Goal: Task Accomplishment & Management: Use online tool/utility

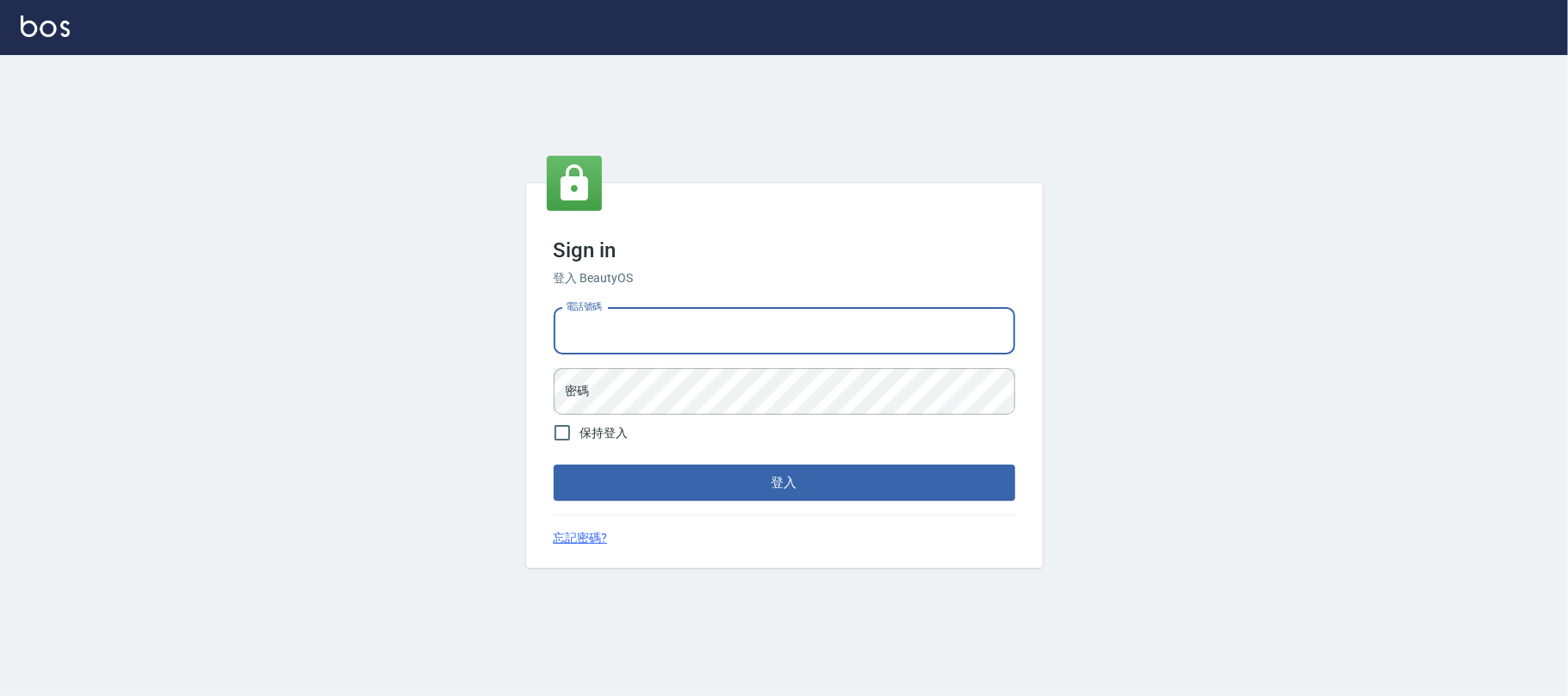
click at [693, 328] on input "電話號碼" at bounding box center [784, 330] width 462 height 46
type input "0225420586"
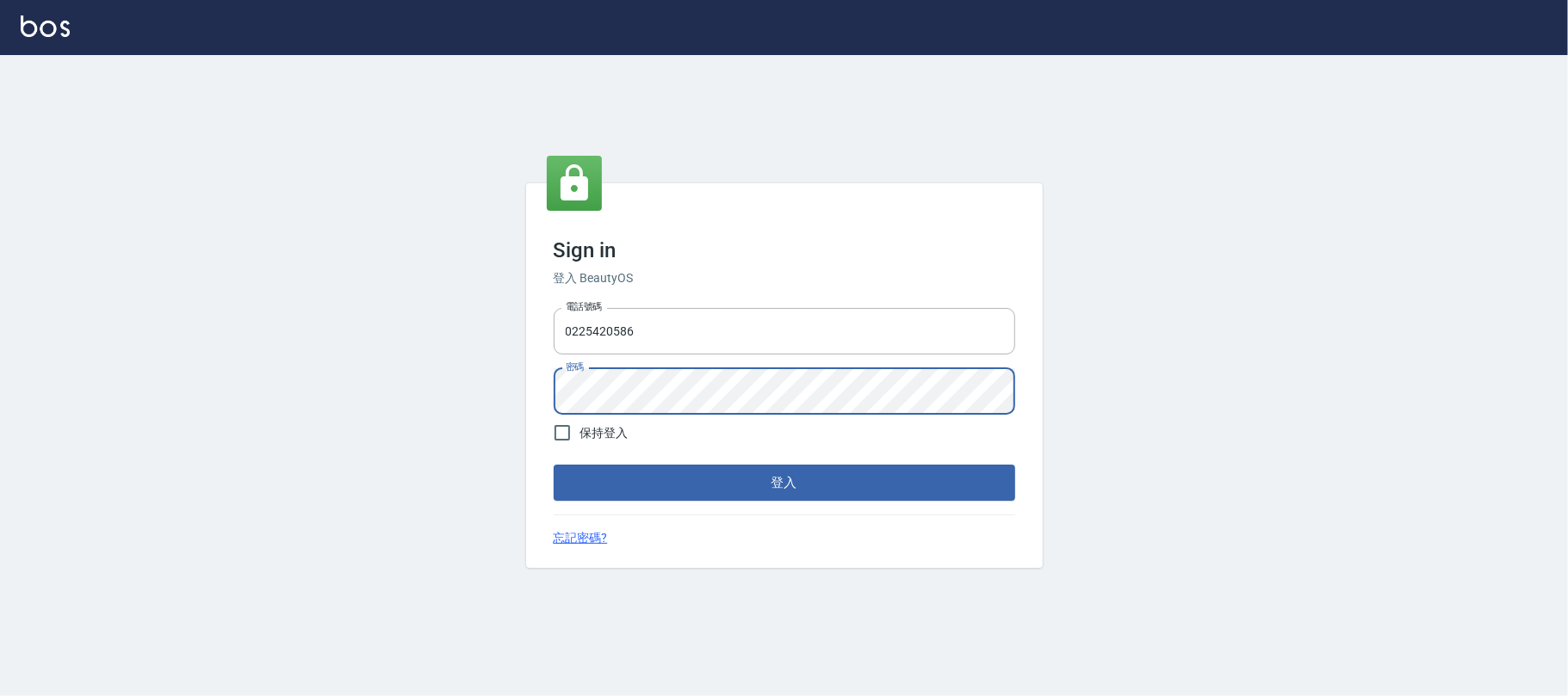
click at [717, 482] on button "登入" at bounding box center [784, 482] width 462 height 36
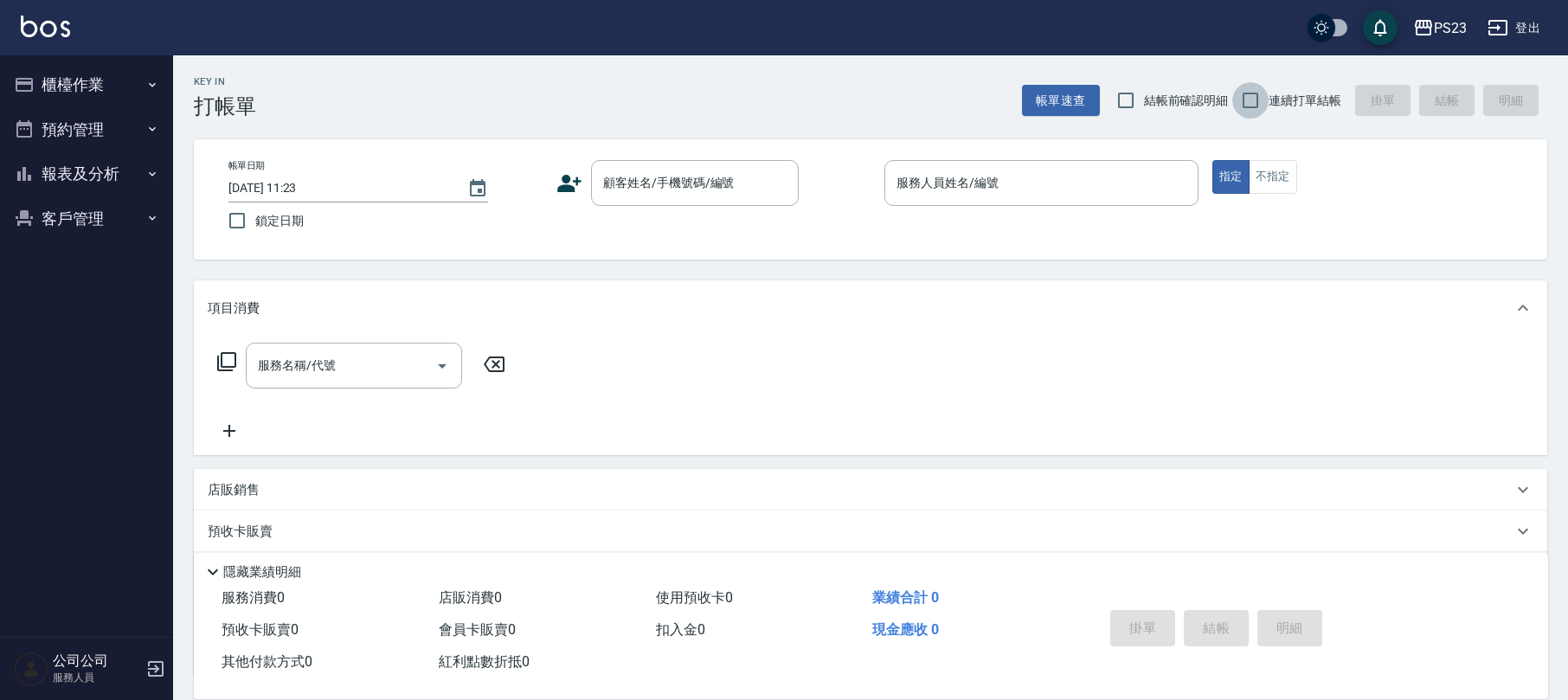
click at [1251, 96] on input "連續打單結帳" at bounding box center [1250, 100] width 36 height 36
checkbox input "true"
click at [109, 173] on button "報表及分析" at bounding box center [86, 173] width 159 height 45
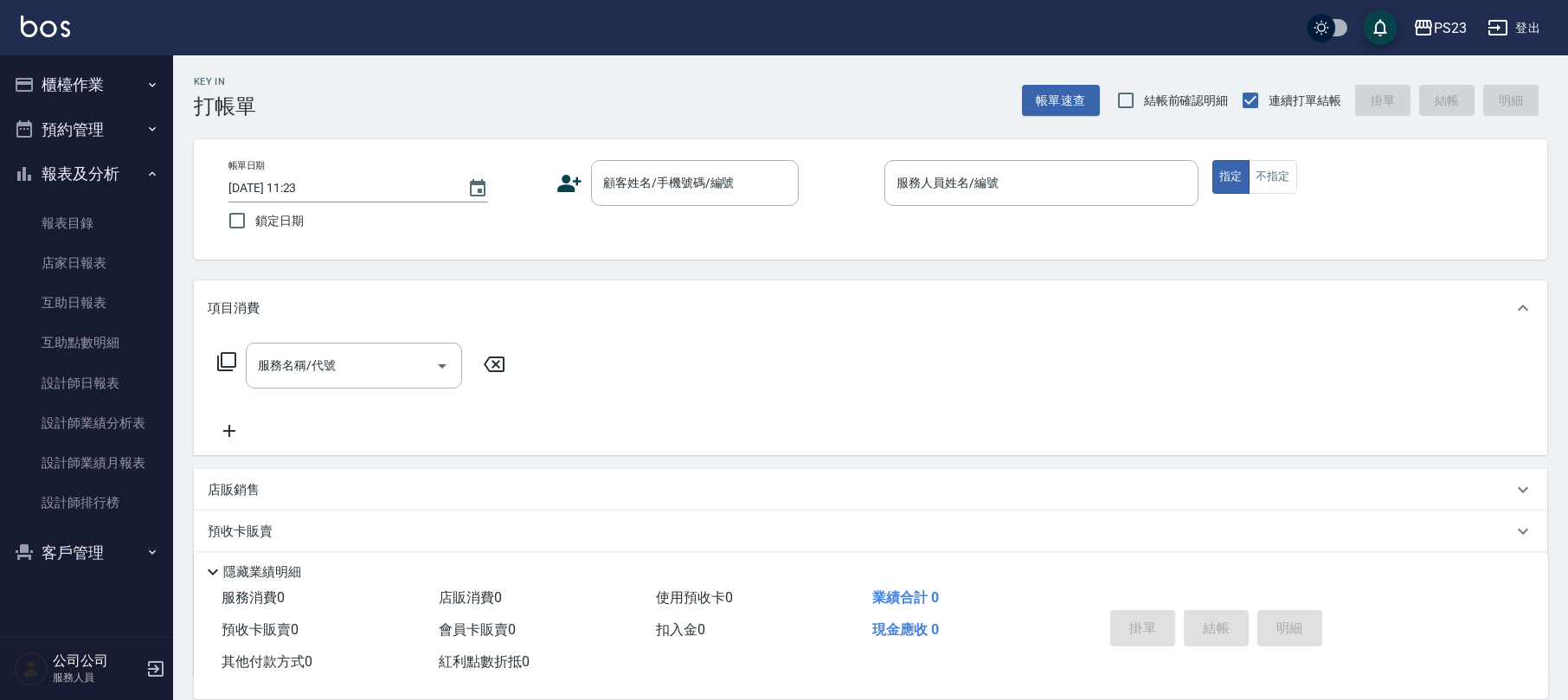
click at [95, 177] on button "報表及分析" at bounding box center [86, 173] width 159 height 45
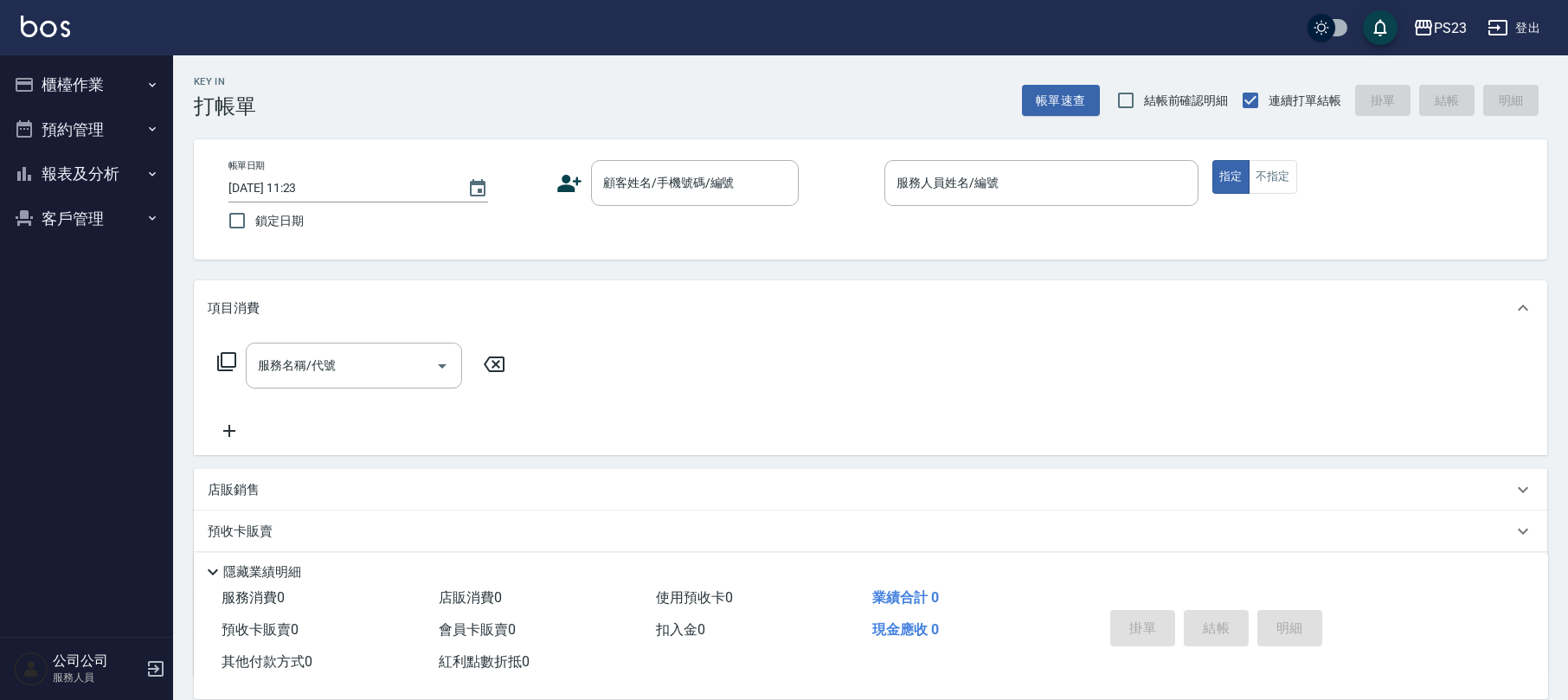
click at [1504, 27] on icon "button" at bounding box center [1498, 27] width 21 height 21
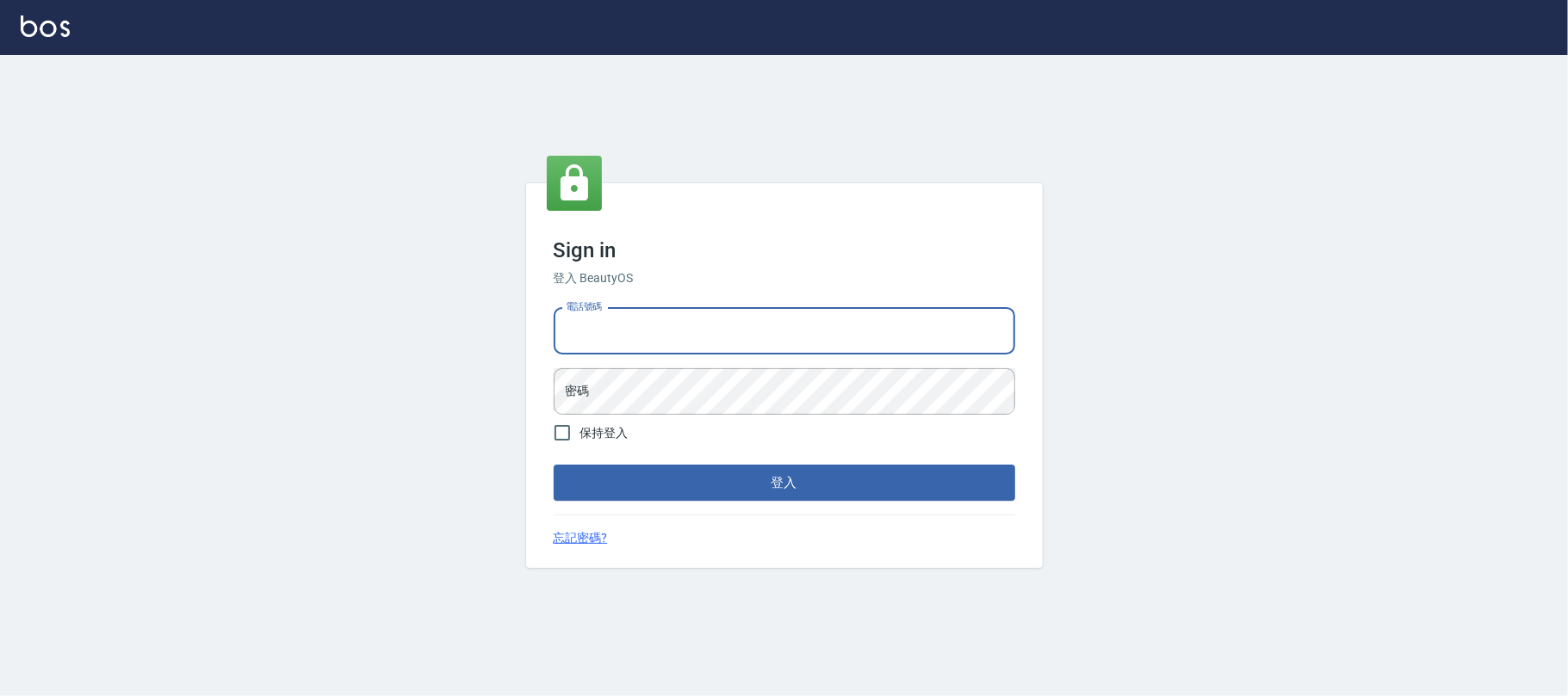
click at [678, 329] on input "電話號碼" at bounding box center [784, 330] width 462 height 46
type input "0931315450"
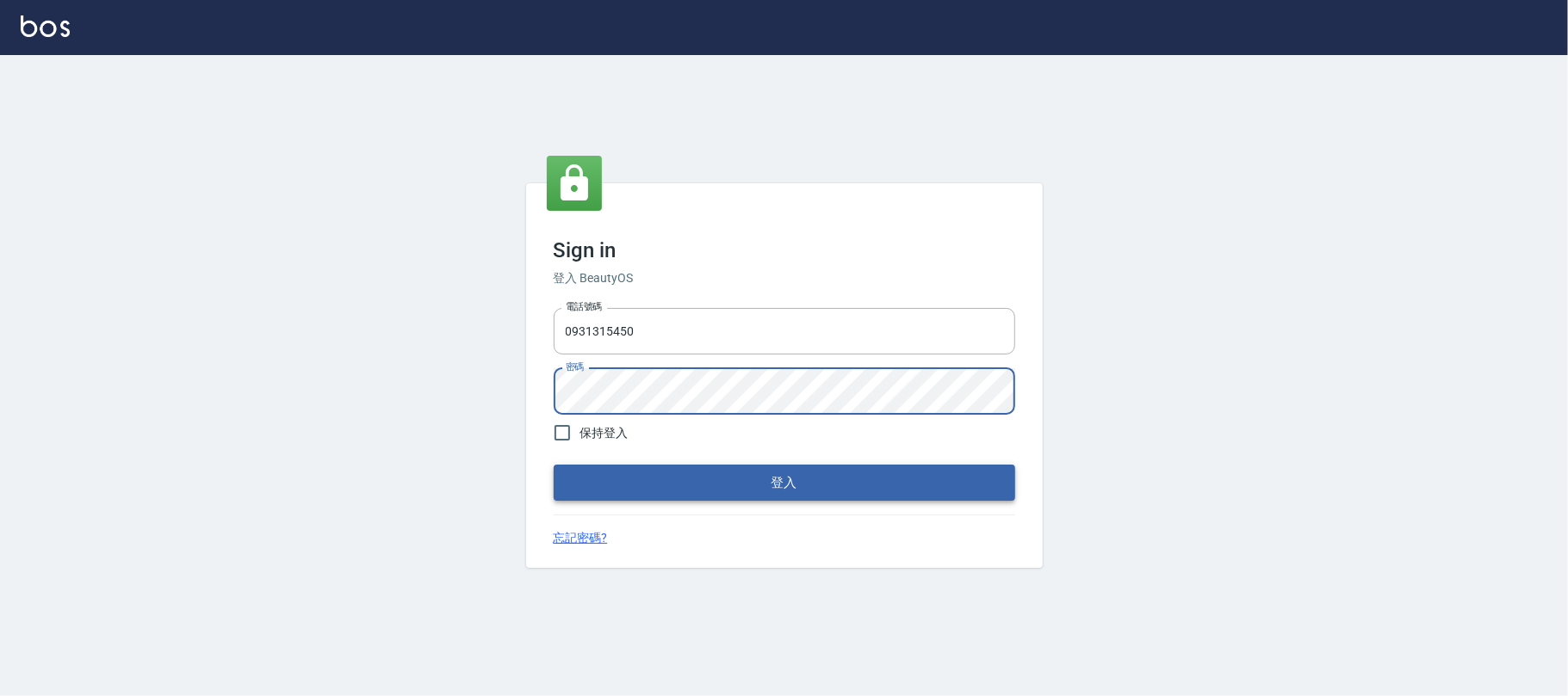
click at [747, 489] on button "登入" at bounding box center [784, 482] width 462 height 36
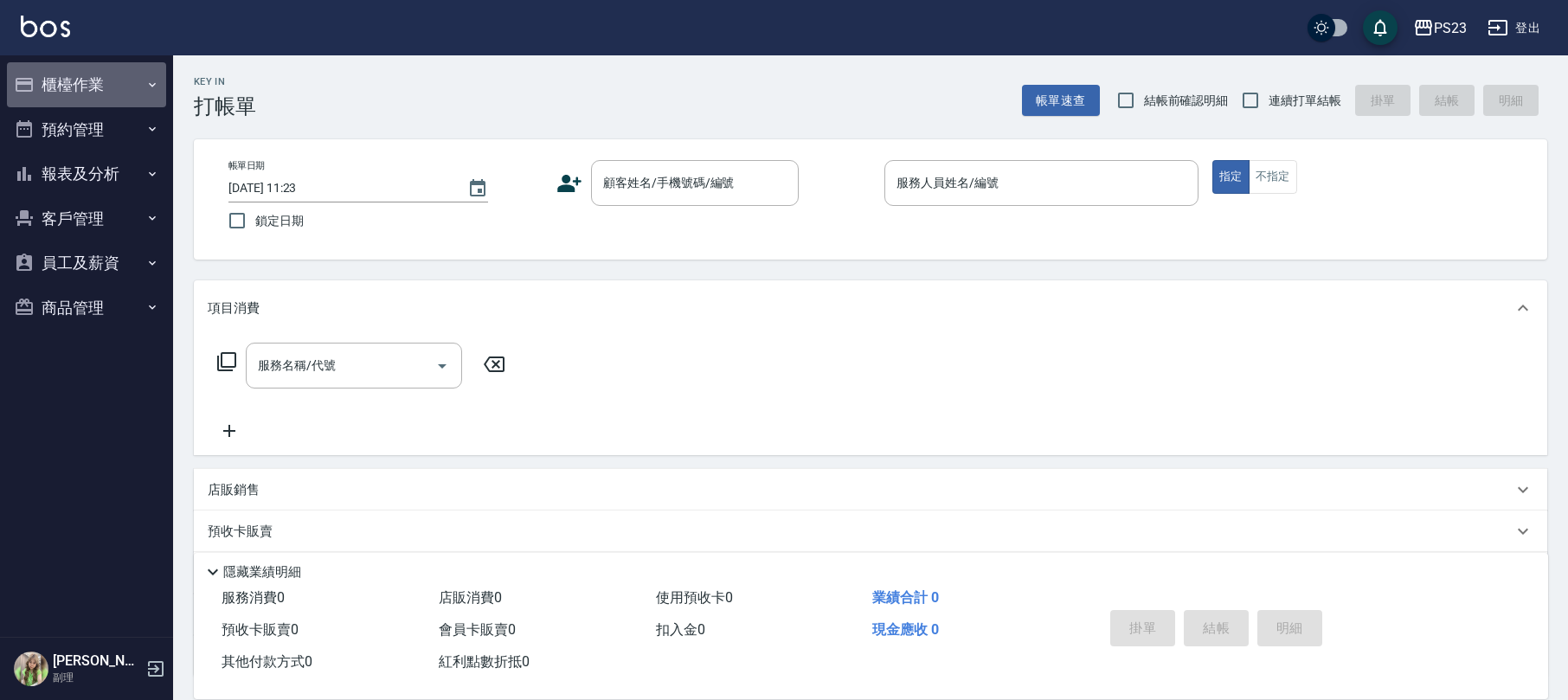
click at [94, 86] on button "櫃檯作業" at bounding box center [86, 84] width 159 height 45
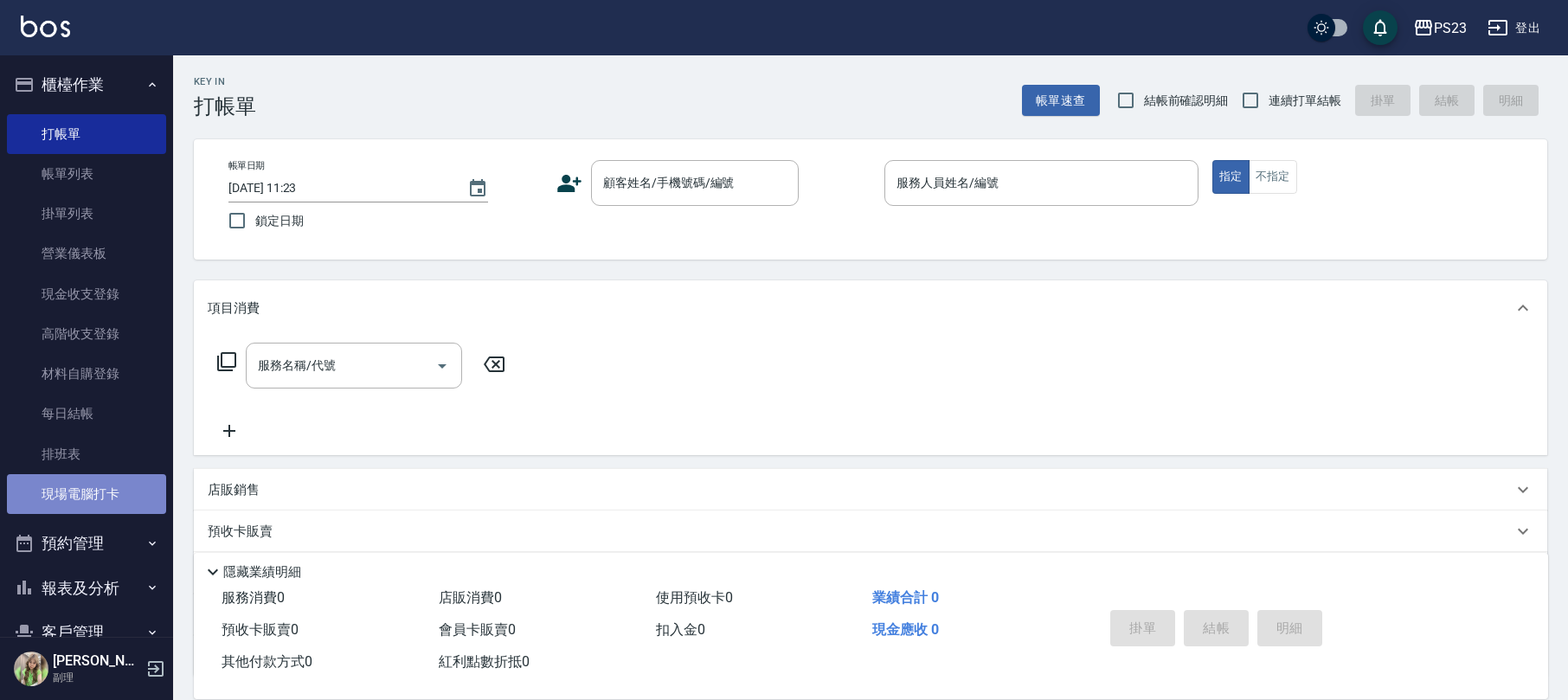
click at [91, 492] on link "現場電腦打卡" at bounding box center [86, 494] width 159 height 40
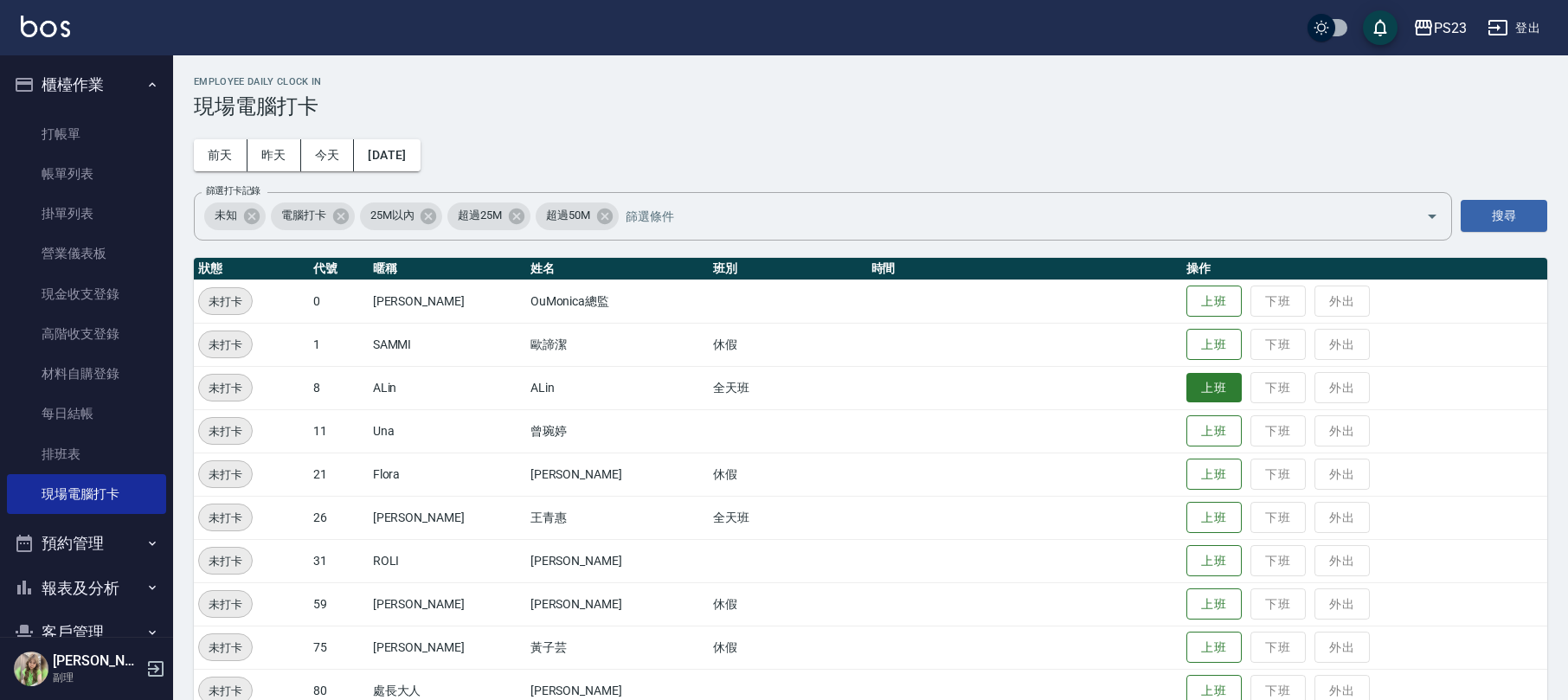
click at [1189, 389] on button "上班" at bounding box center [1214, 388] width 56 height 30
click at [1196, 520] on button "上班" at bounding box center [1214, 517] width 56 height 30
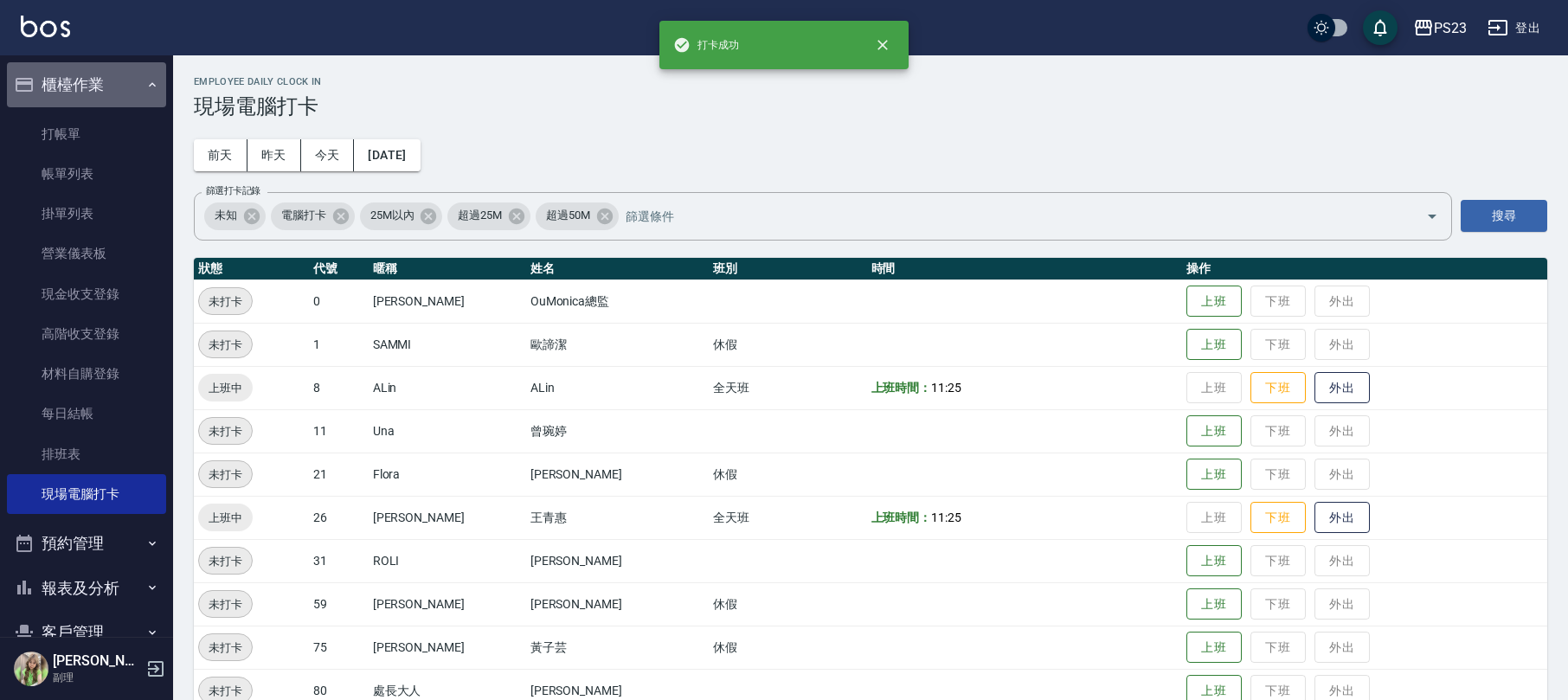
click at [96, 85] on button "櫃檯作業" at bounding box center [86, 84] width 159 height 45
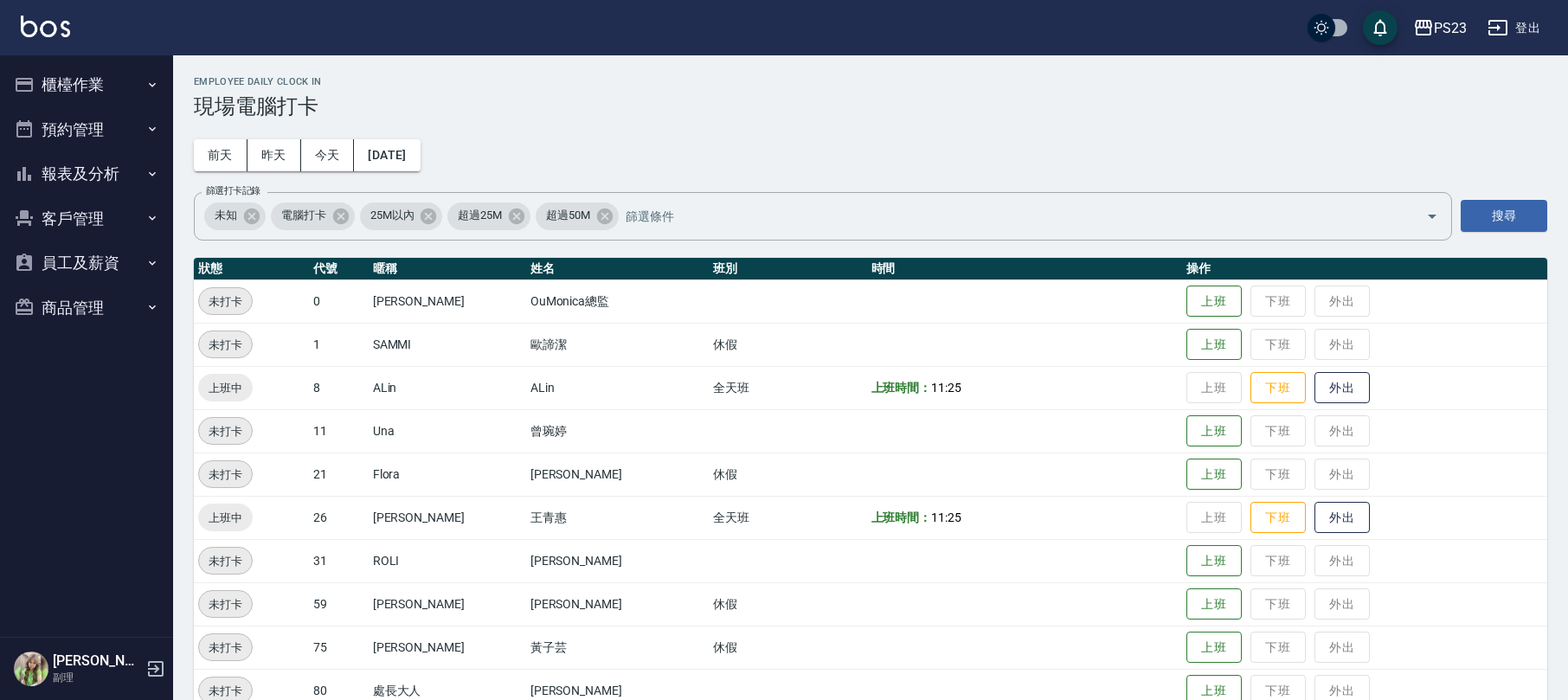
click at [105, 175] on button "報表及分析" at bounding box center [86, 173] width 159 height 45
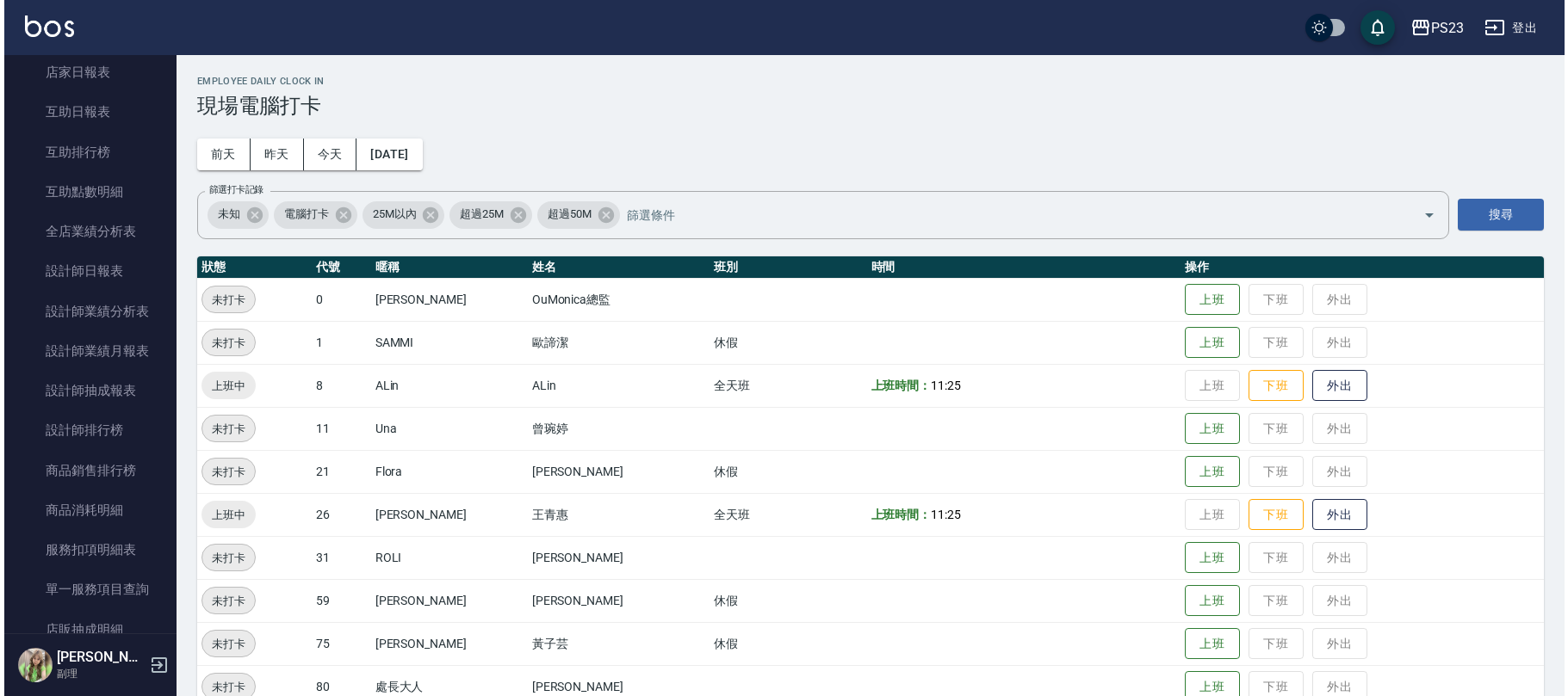
scroll to position [459, 0]
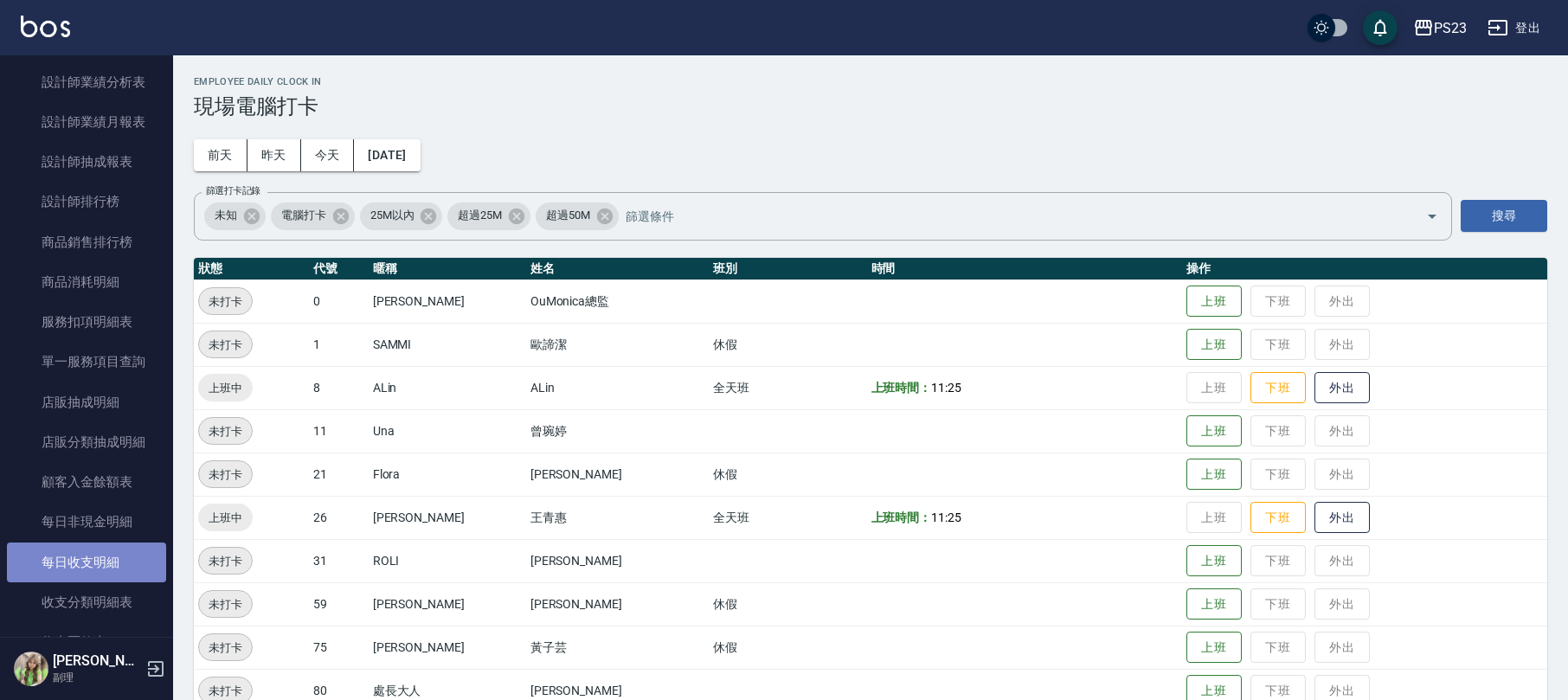
click at [111, 561] on link "每日收支明細" at bounding box center [86, 563] width 159 height 40
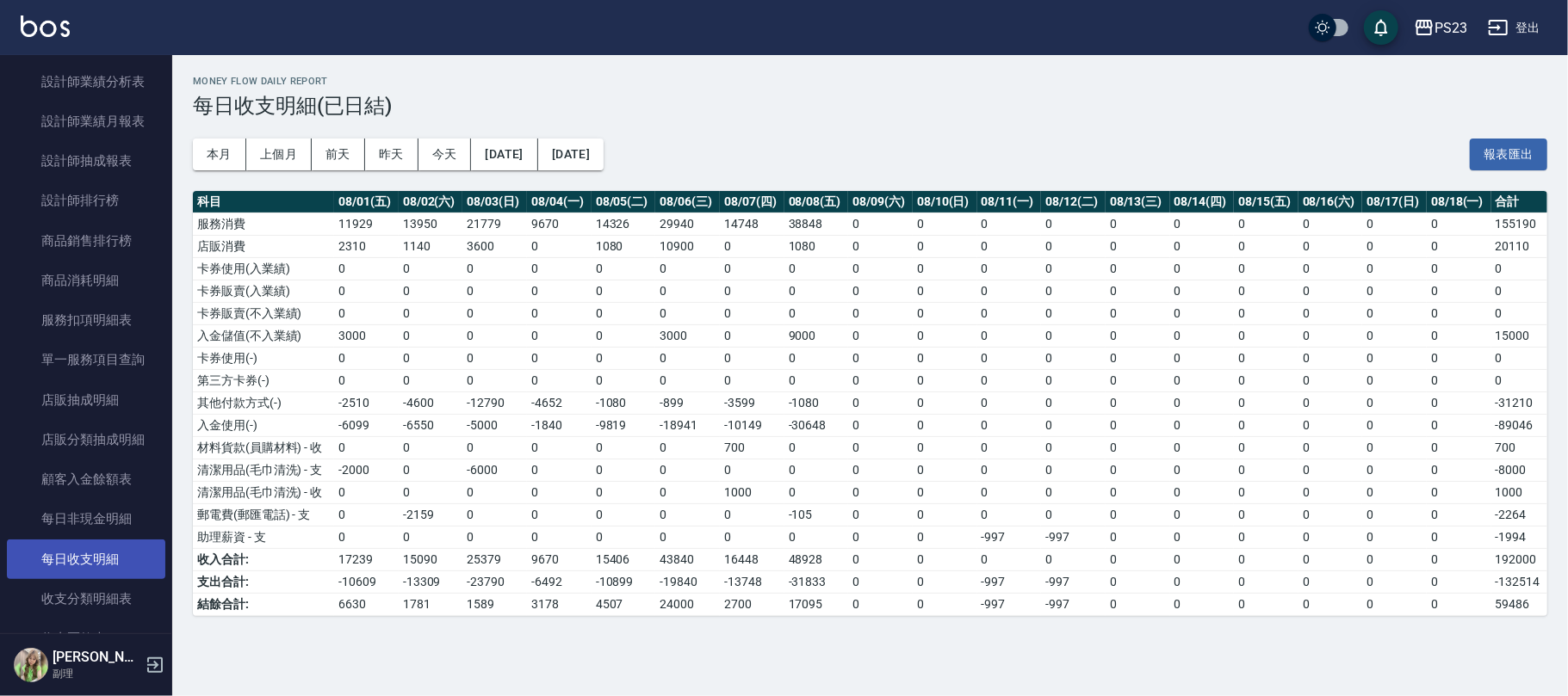
scroll to position [573, 0]
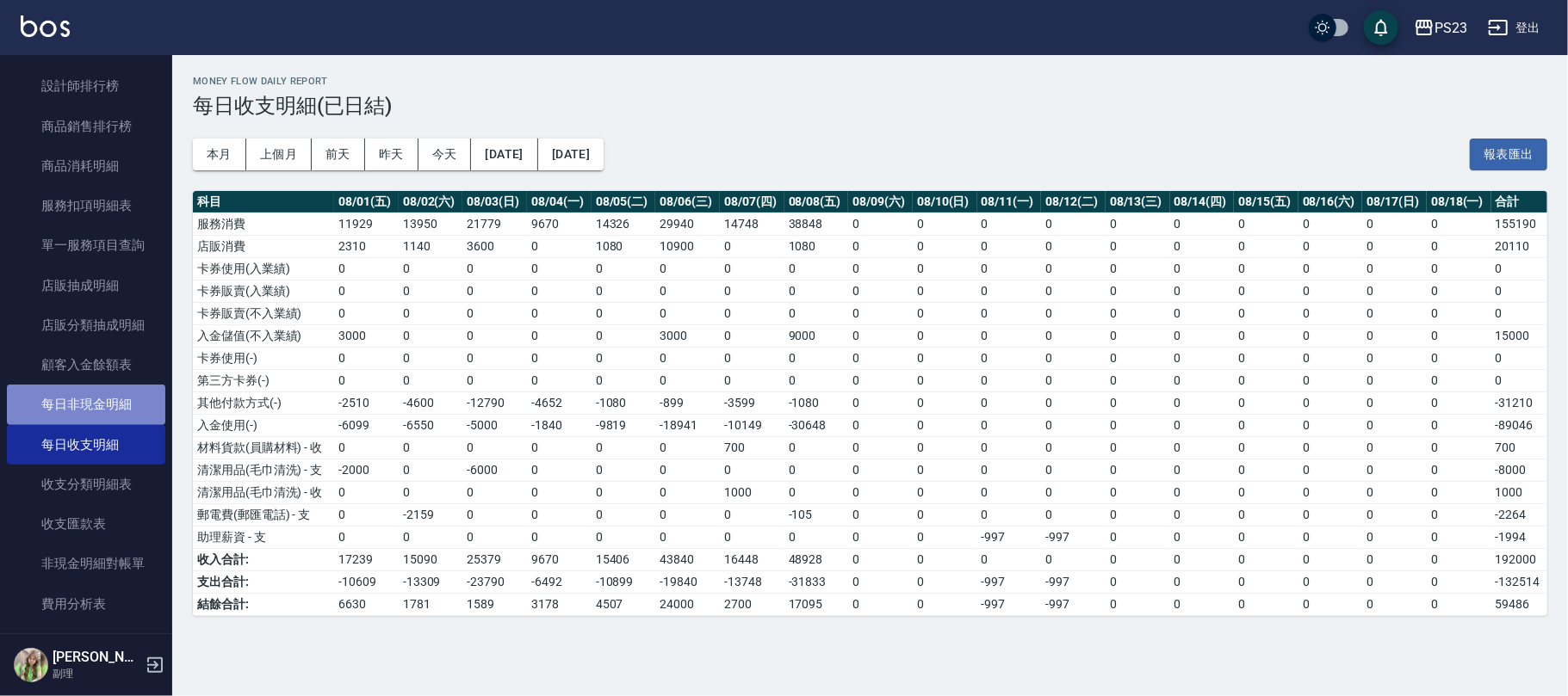
click at [119, 396] on link "每日非現金明細" at bounding box center [86, 405] width 158 height 40
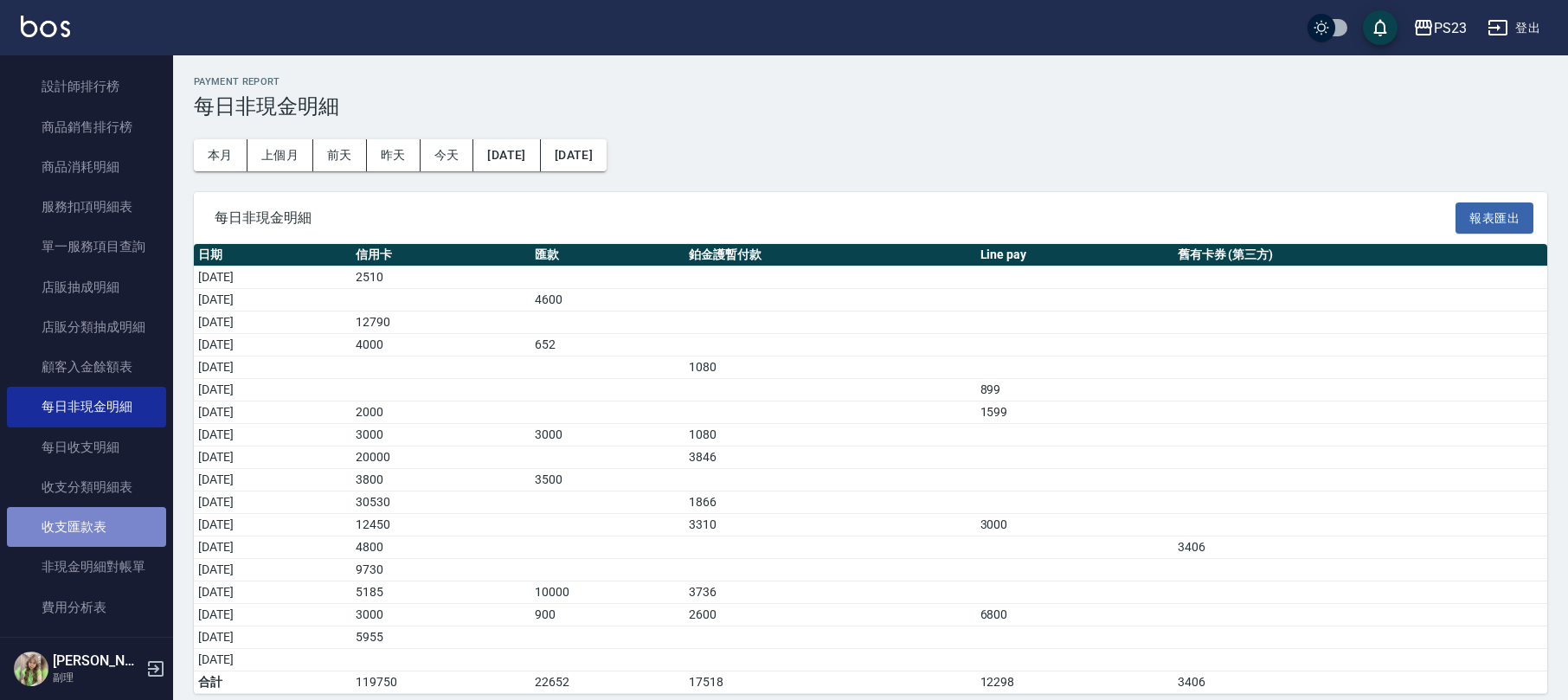
click at [104, 538] on link "收支匯款表" at bounding box center [86, 527] width 159 height 40
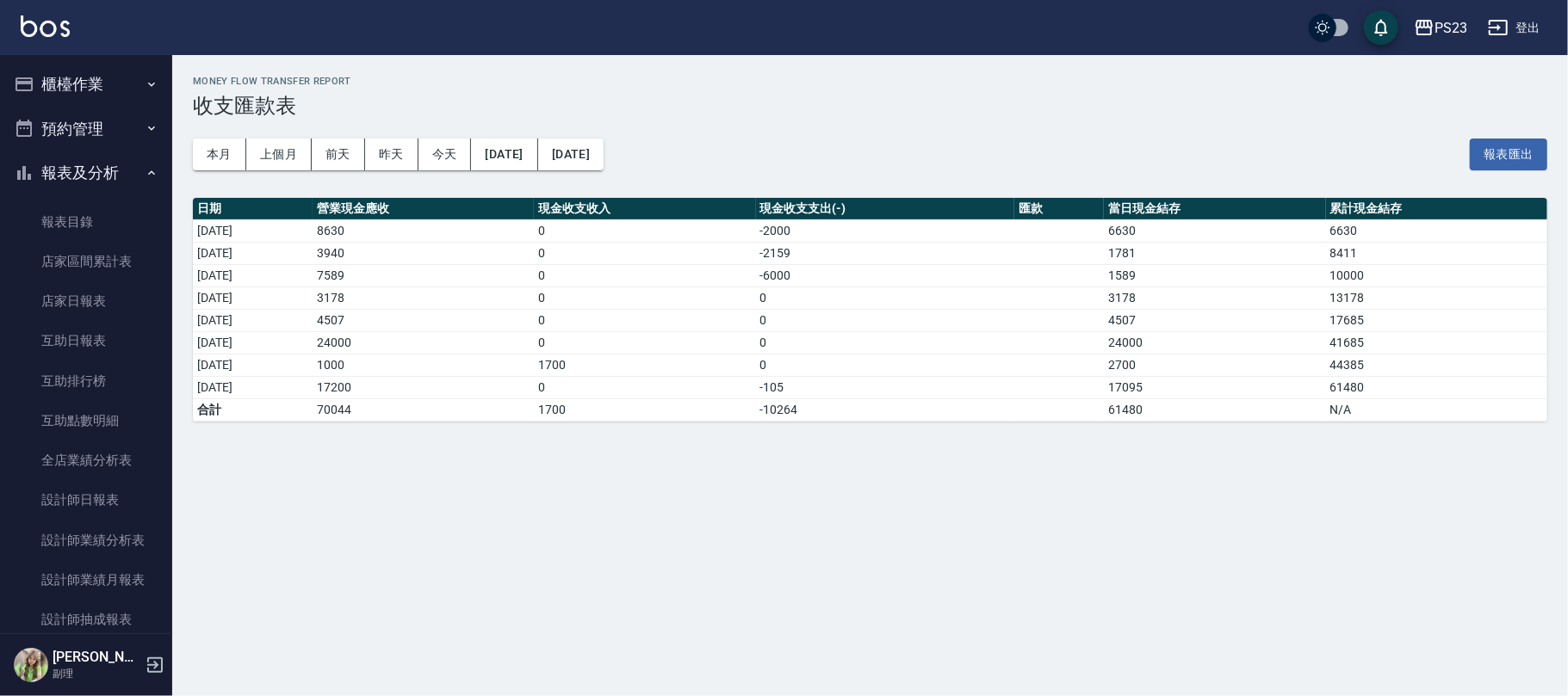
click at [117, 87] on button "櫃檯作業" at bounding box center [86, 83] width 158 height 44
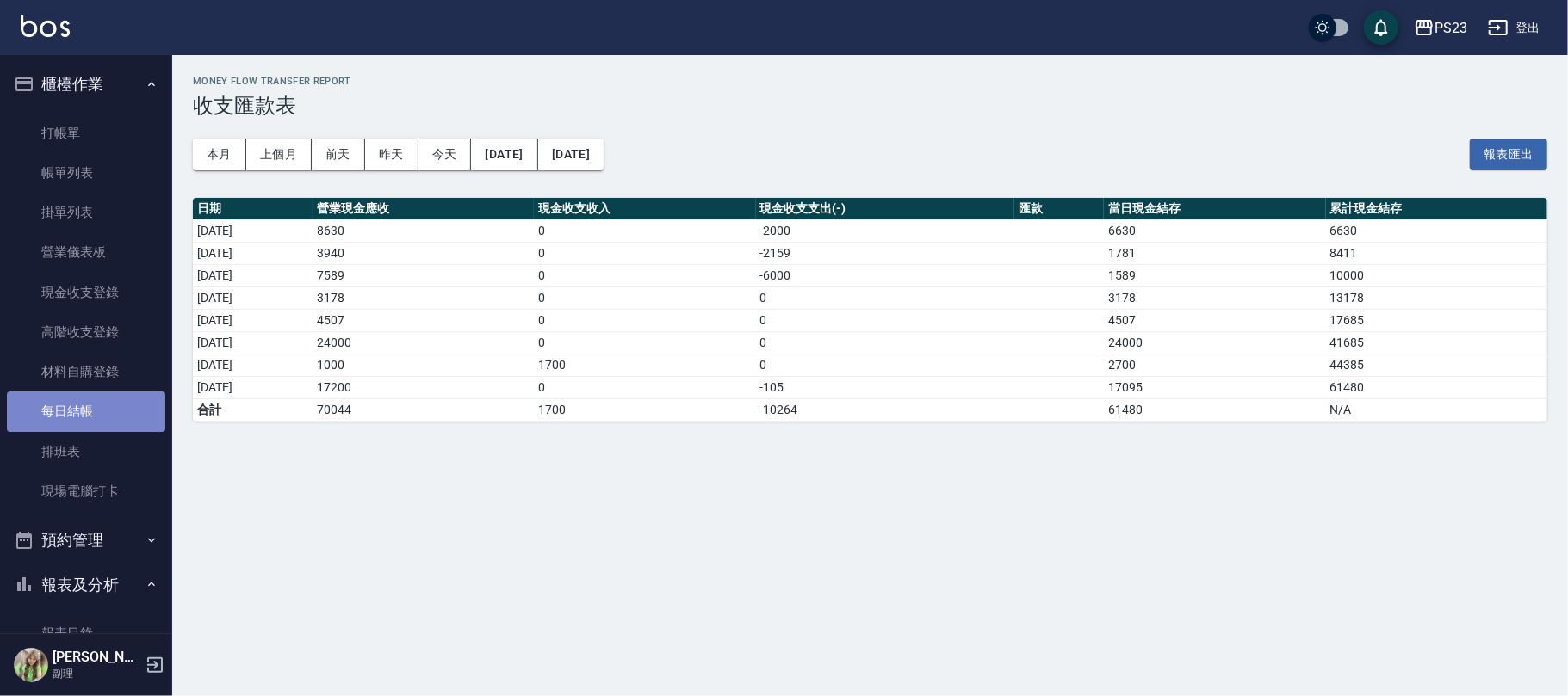
click at [109, 414] on link "每日結帳" at bounding box center [86, 412] width 158 height 40
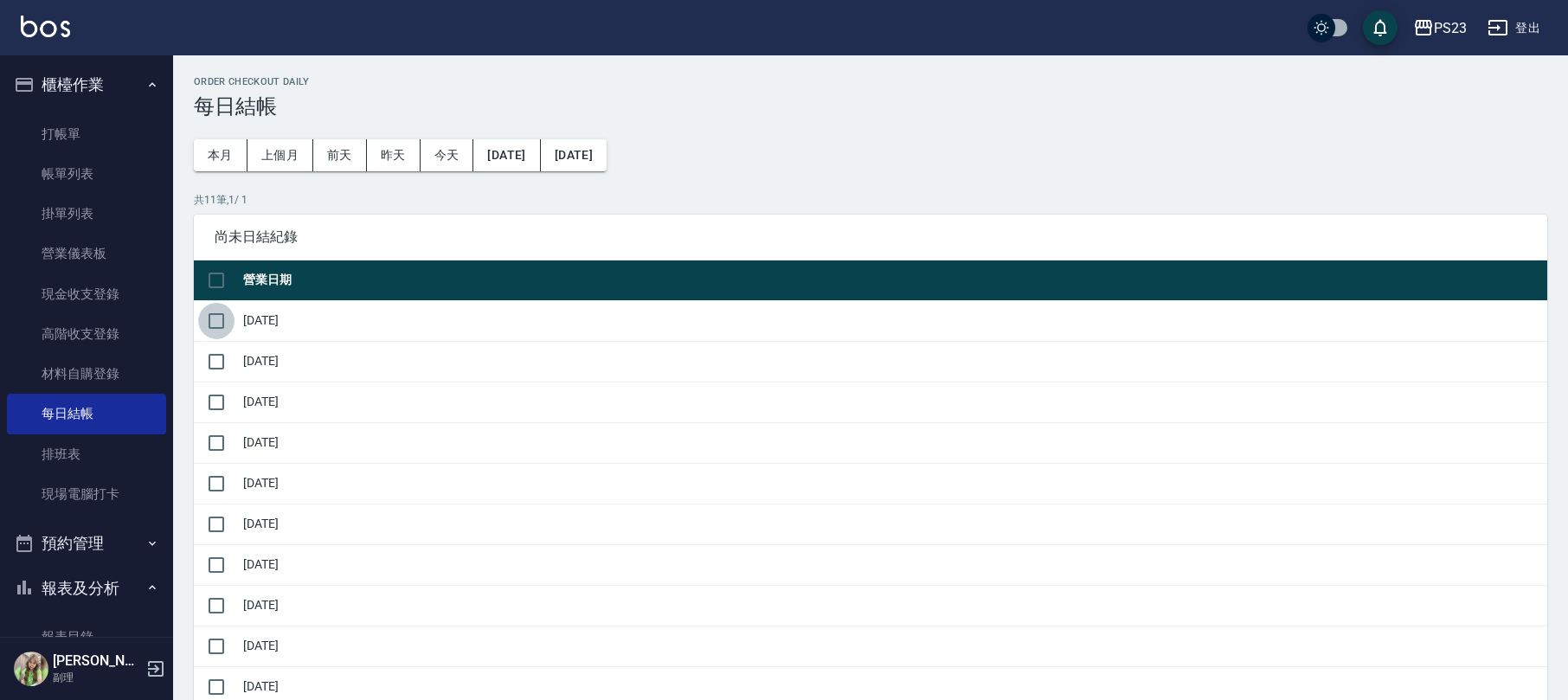
click at [215, 317] on input "checkbox" at bounding box center [217, 321] width 36 height 36
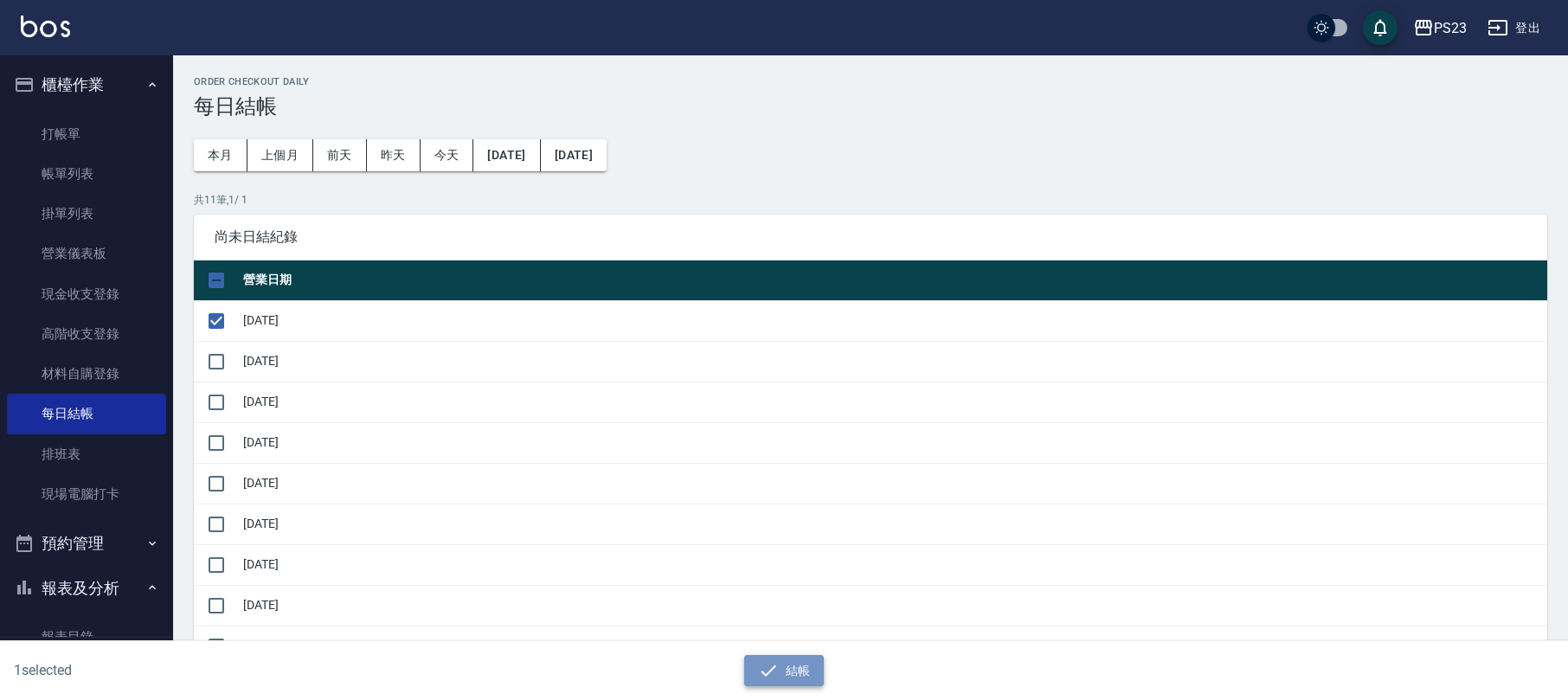
click at [785, 669] on button "結帳" at bounding box center [784, 671] width 80 height 32
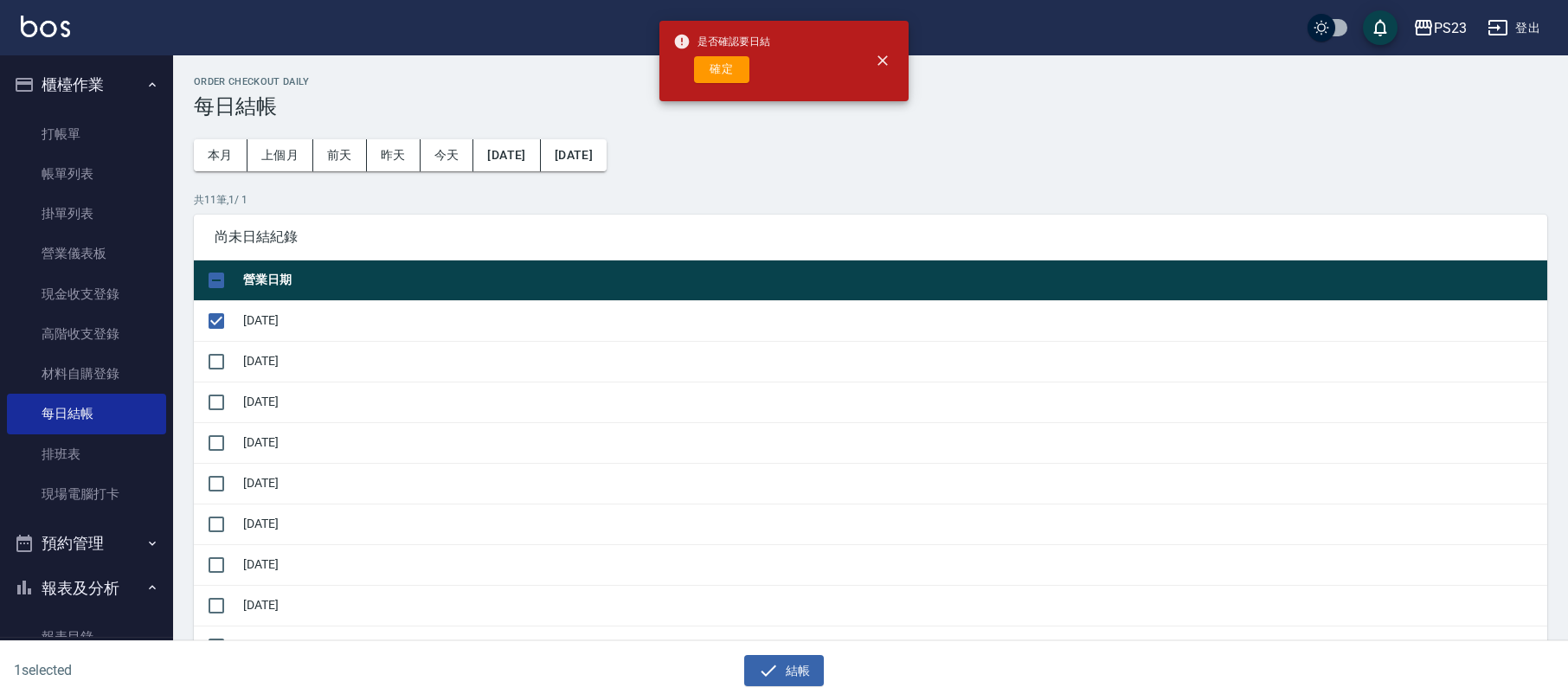
click at [713, 77] on button "確定" at bounding box center [722, 69] width 56 height 26
checkbox input "false"
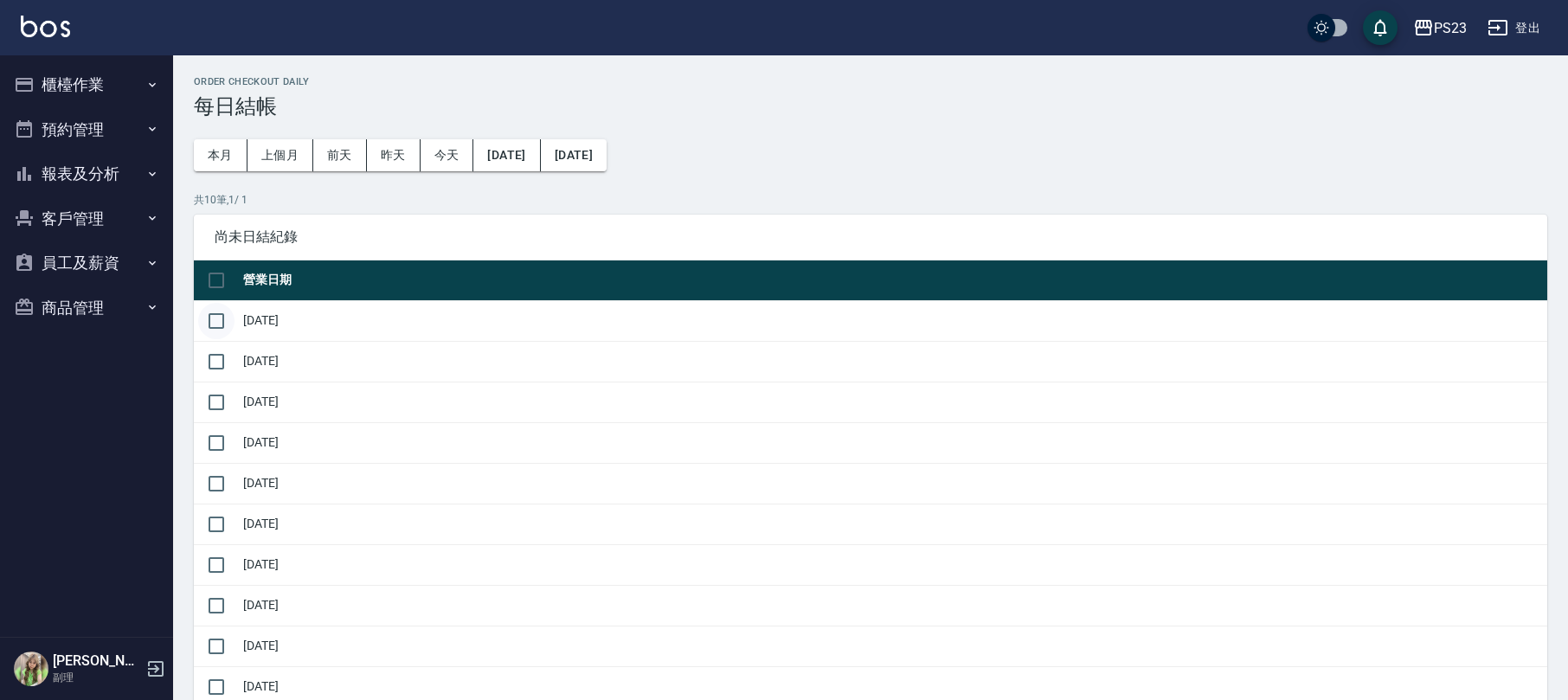
click at [223, 315] on input "checkbox" at bounding box center [217, 321] width 36 height 36
checkbox input "true"
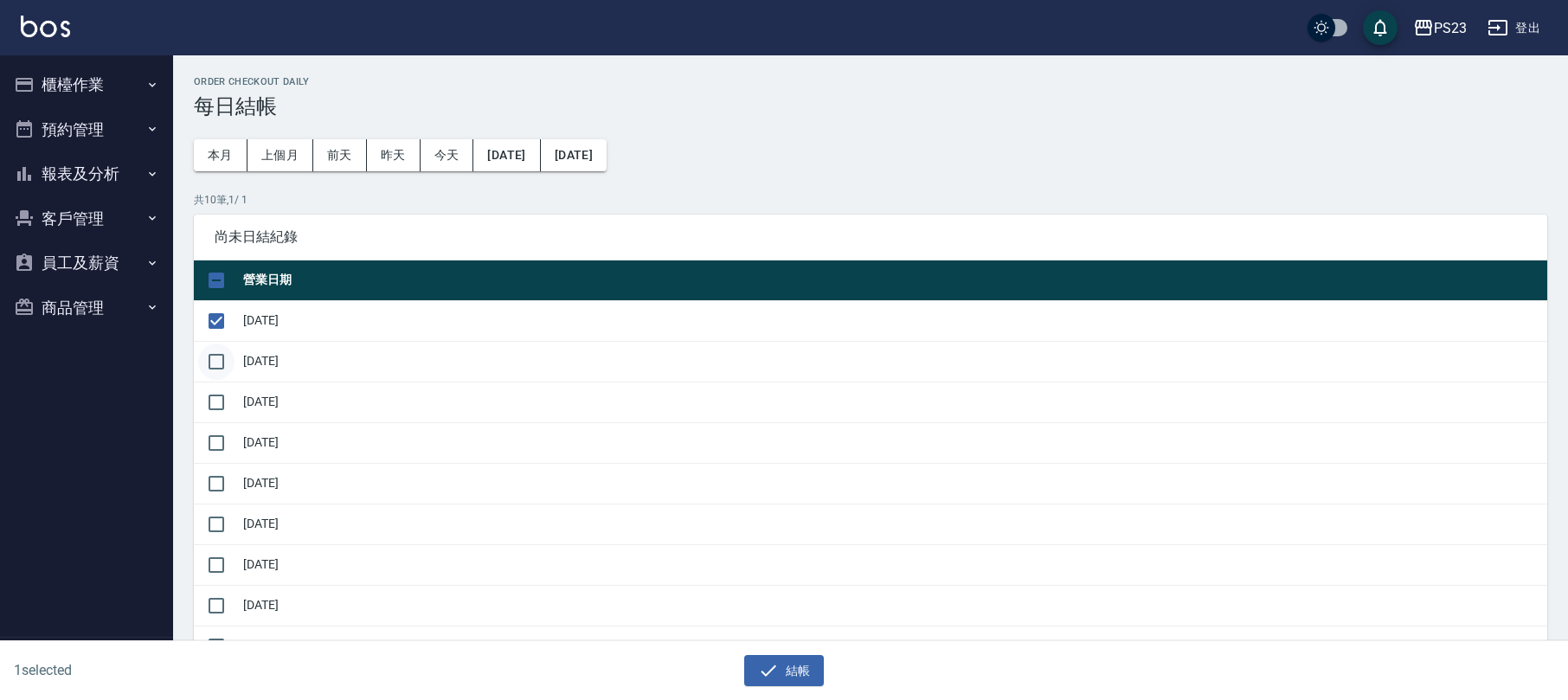
click at [230, 367] on input "checkbox" at bounding box center [217, 362] width 36 height 36
checkbox input "true"
click at [218, 400] on input "checkbox" at bounding box center [217, 402] width 36 height 36
checkbox input "true"
click at [212, 438] on input "checkbox" at bounding box center [217, 443] width 36 height 36
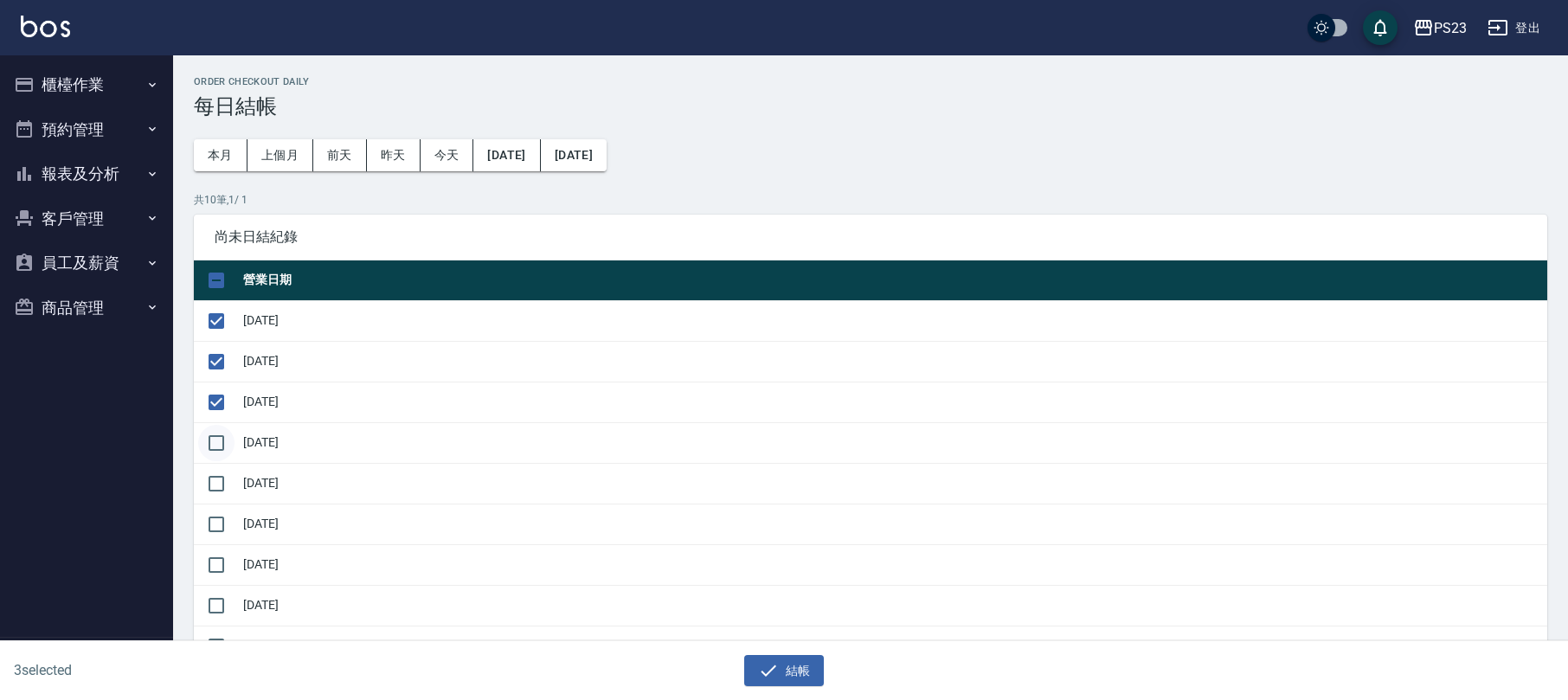
checkbox input "true"
click at [207, 476] on input "checkbox" at bounding box center [217, 484] width 36 height 36
checkbox input "true"
click at [207, 530] on input "checkbox" at bounding box center [217, 524] width 36 height 36
click at [213, 520] on input "checkbox" at bounding box center [217, 524] width 36 height 36
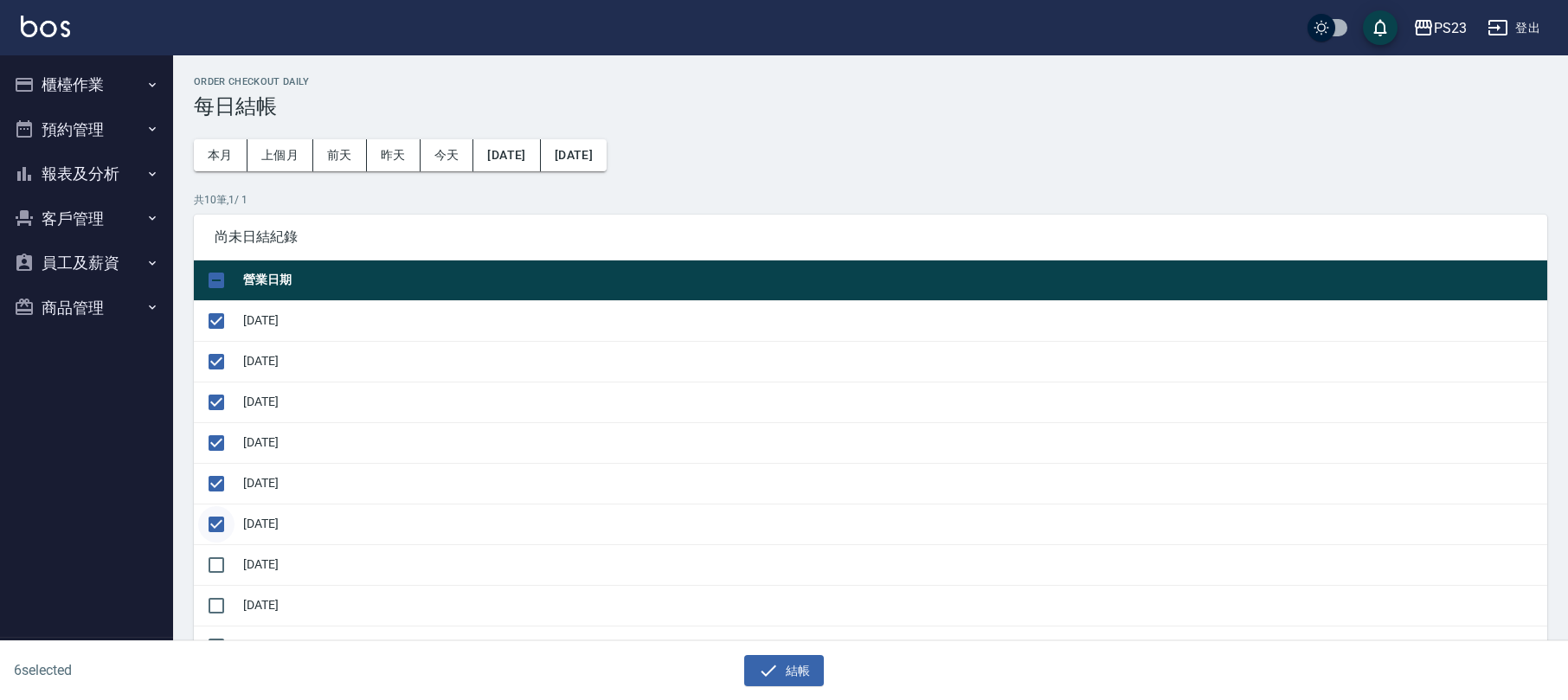
checkbox input "false"
click at [218, 485] on input "checkbox" at bounding box center [217, 484] width 36 height 36
checkbox input "false"
click at [219, 441] on input "checkbox" at bounding box center [217, 443] width 36 height 36
checkbox input "false"
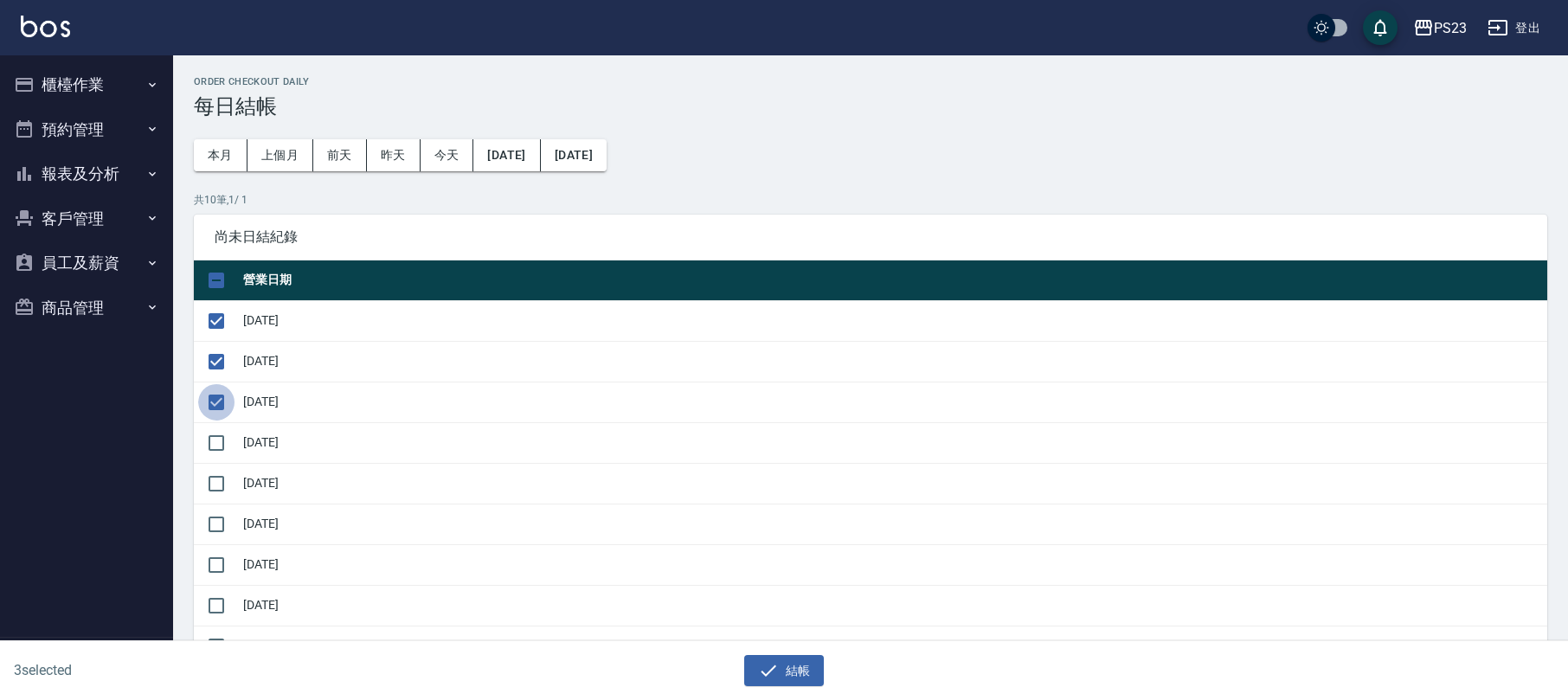
click at [217, 395] on input "checkbox" at bounding box center [217, 402] width 36 height 36
checkbox input "false"
click at [212, 358] on input "checkbox" at bounding box center [217, 362] width 36 height 36
checkbox input "false"
click at [222, 320] on input "checkbox" at bounding box center [217, 321] width 36 height 36
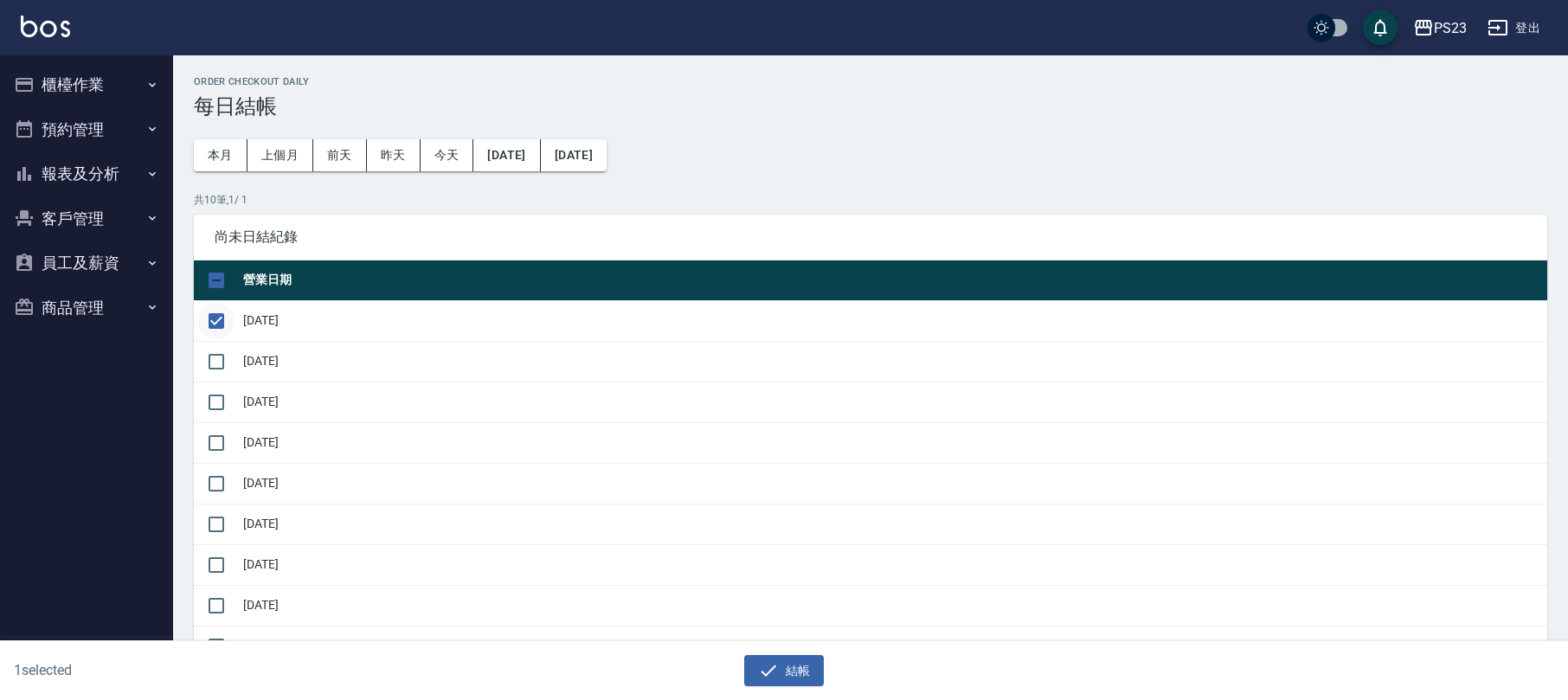
checkbox input "false"
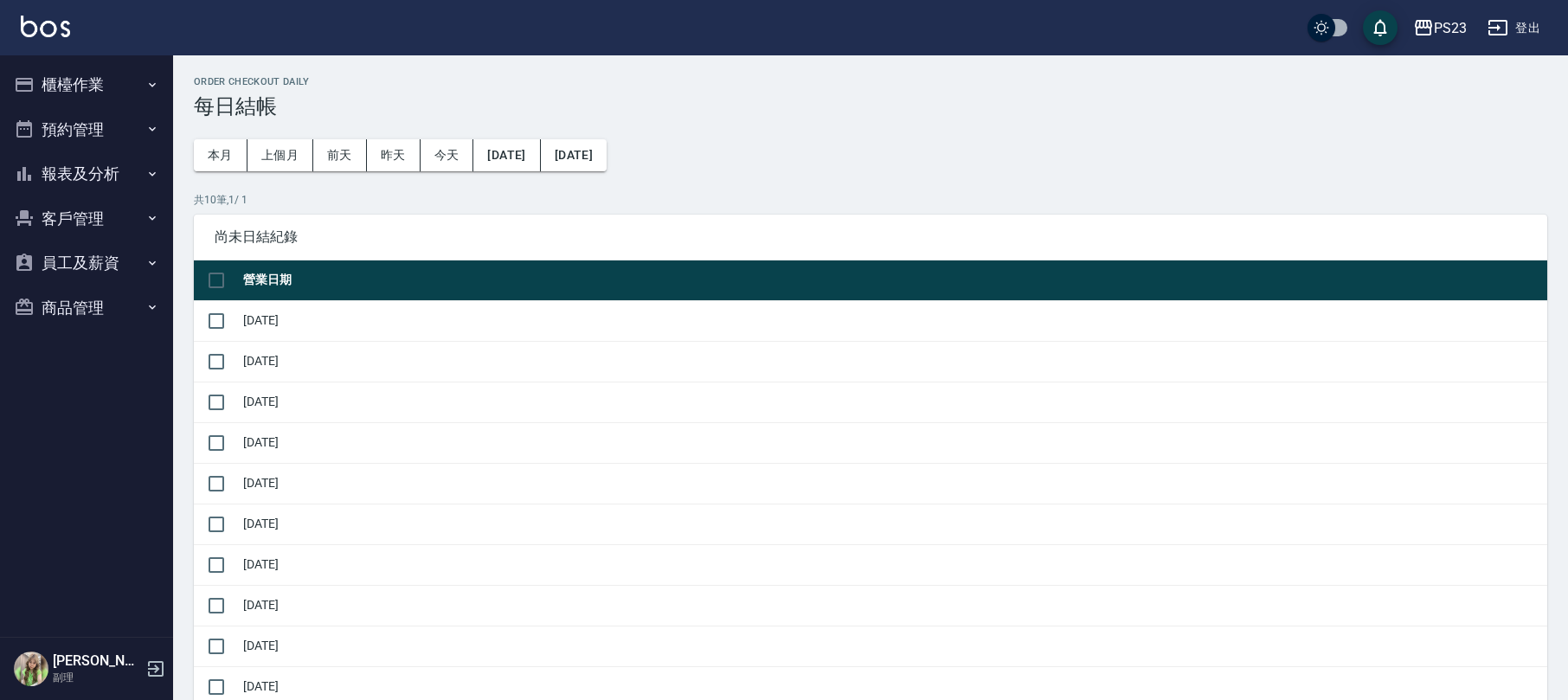
click at [81, 67] on button "櫃檯作業" at bounding box center [86, 84] width 159 height 45
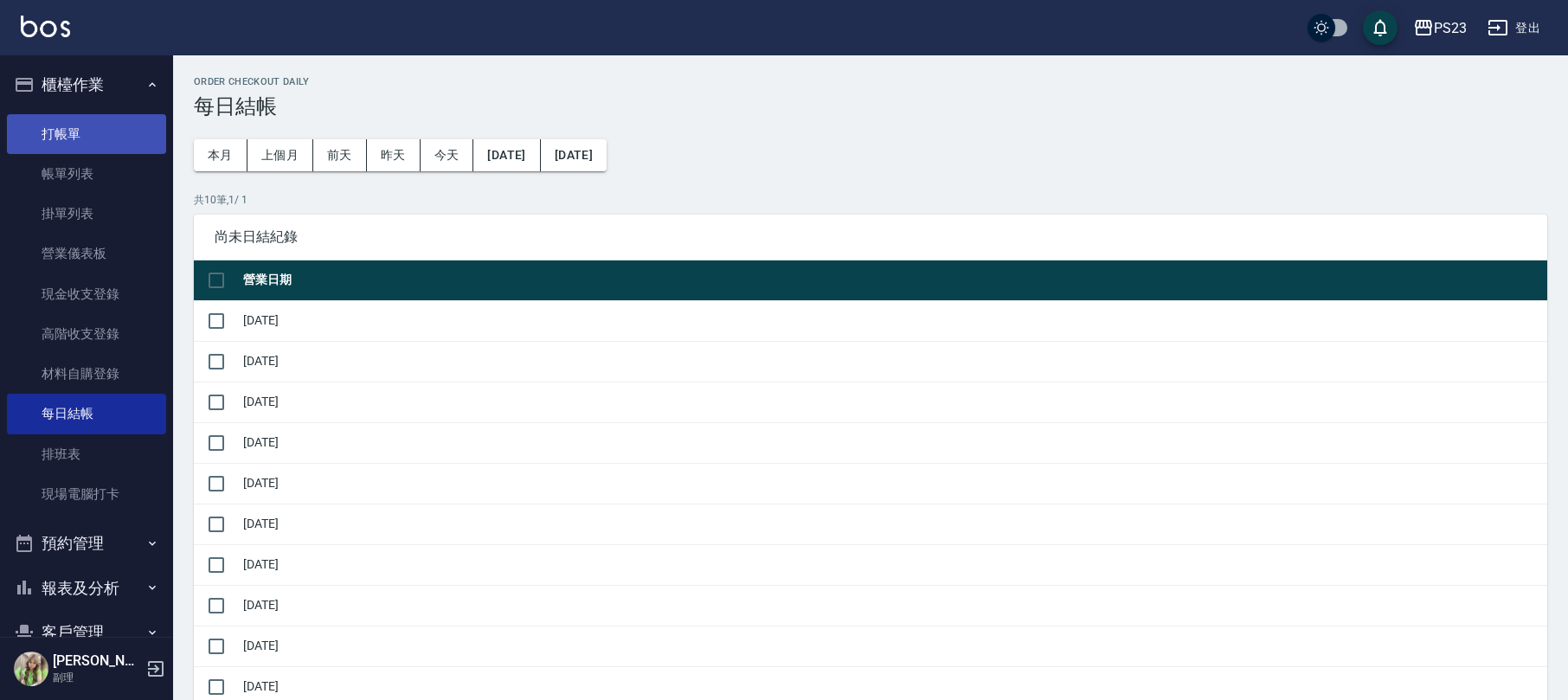
click at [101, 139] on link "打帳單" at bounding box center [86, 135] width 159 height 40
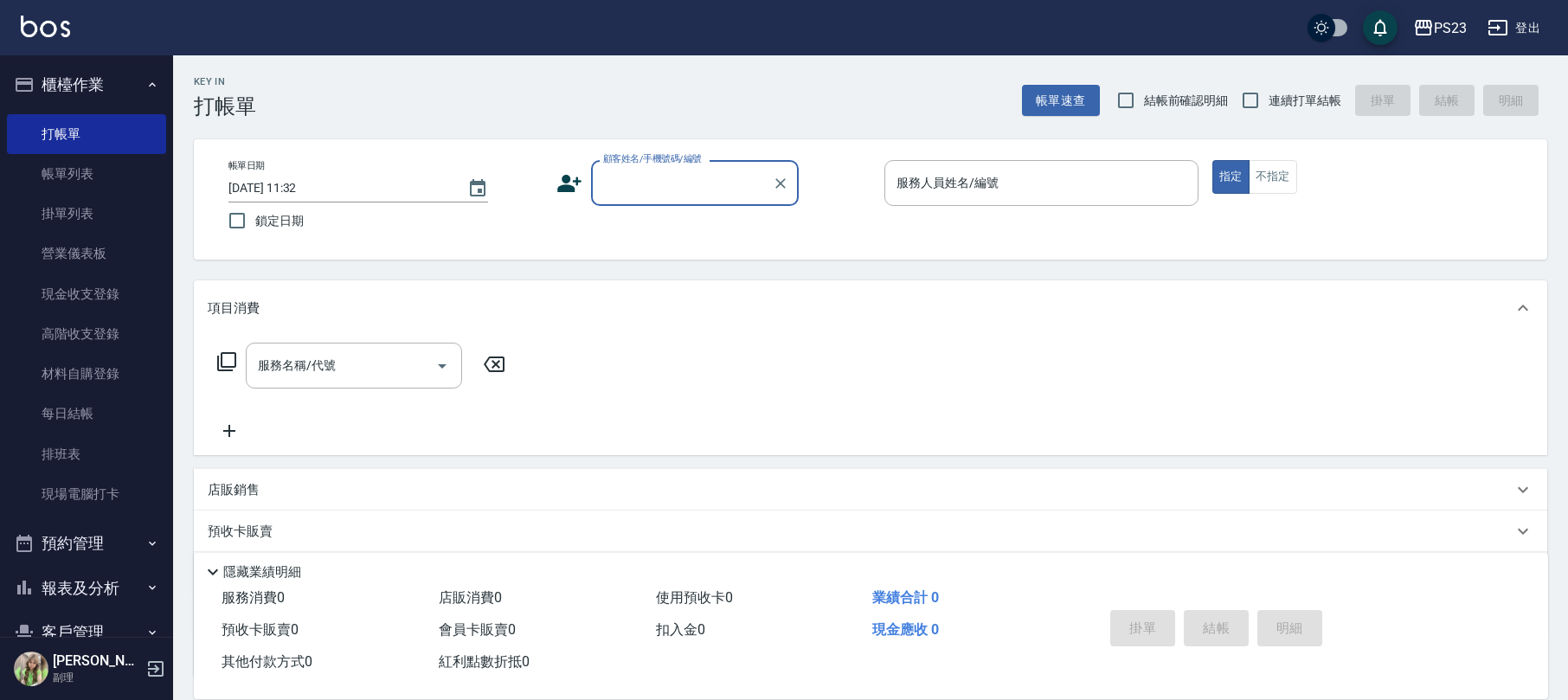
click at [1489, 15] on button "登出" at bounding box center [1513, 27] width 66 height 32
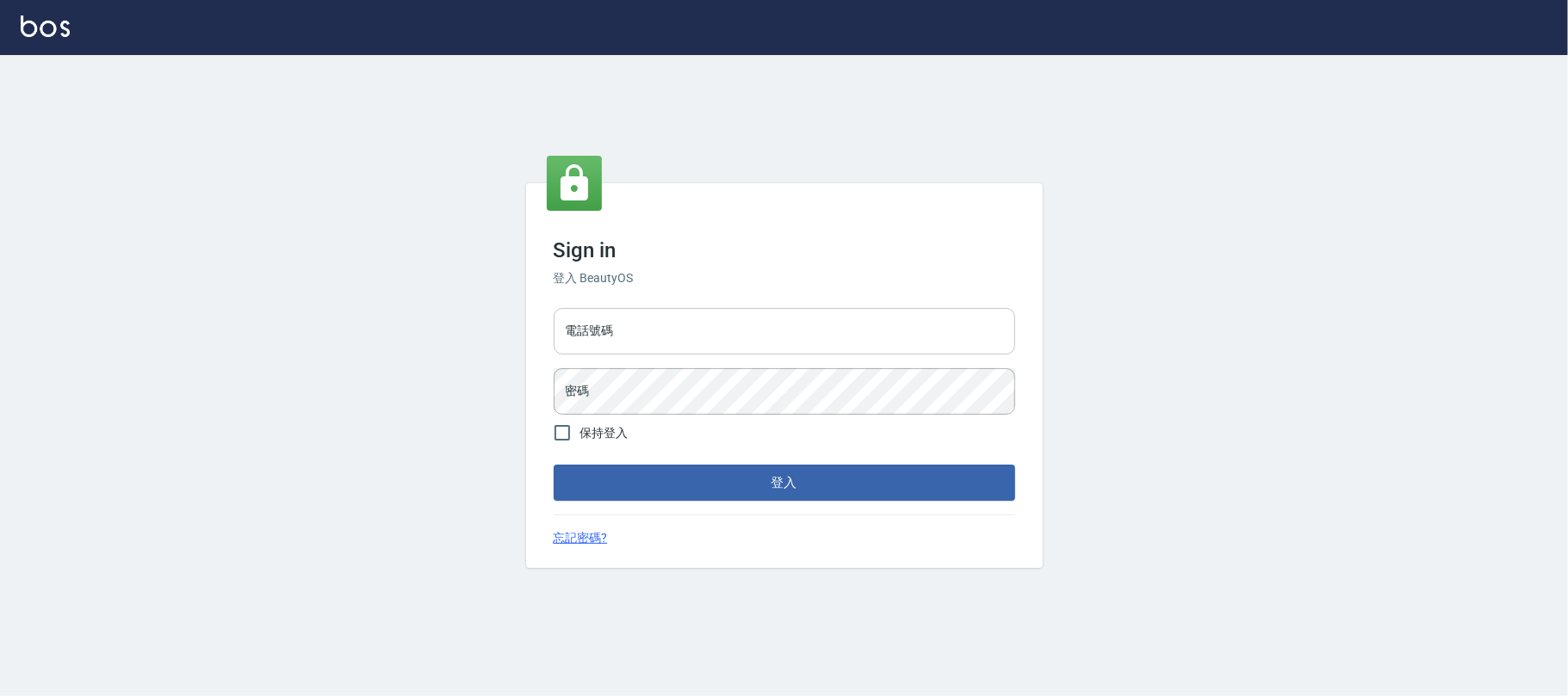
click at [717, 307] on div "電話號碼 電話號碼 密碼 密碼" at bounding box center [784, 361] width 475 height 120
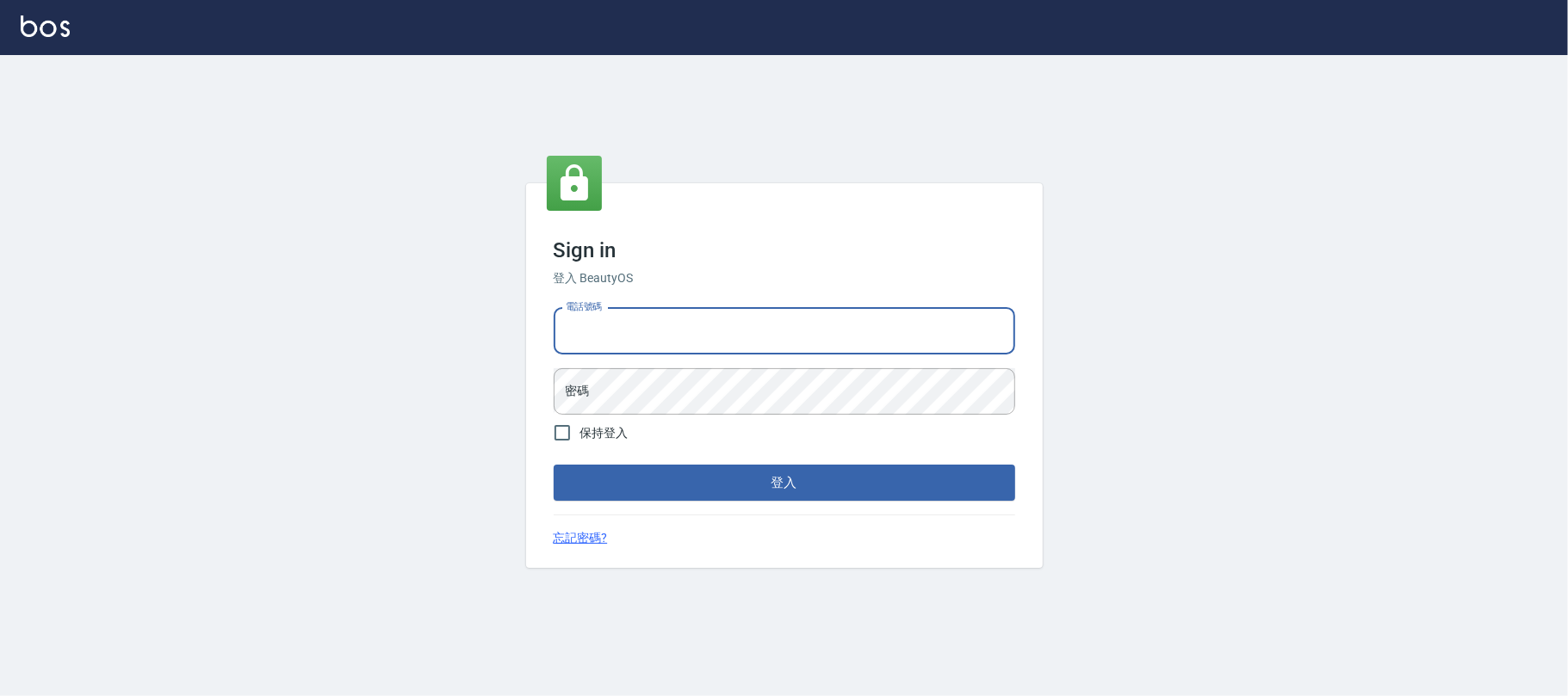
click at [675, 318] on input "電話號碼" at bounding box center [784, 330] width 462 height 46
type input "0225420586"
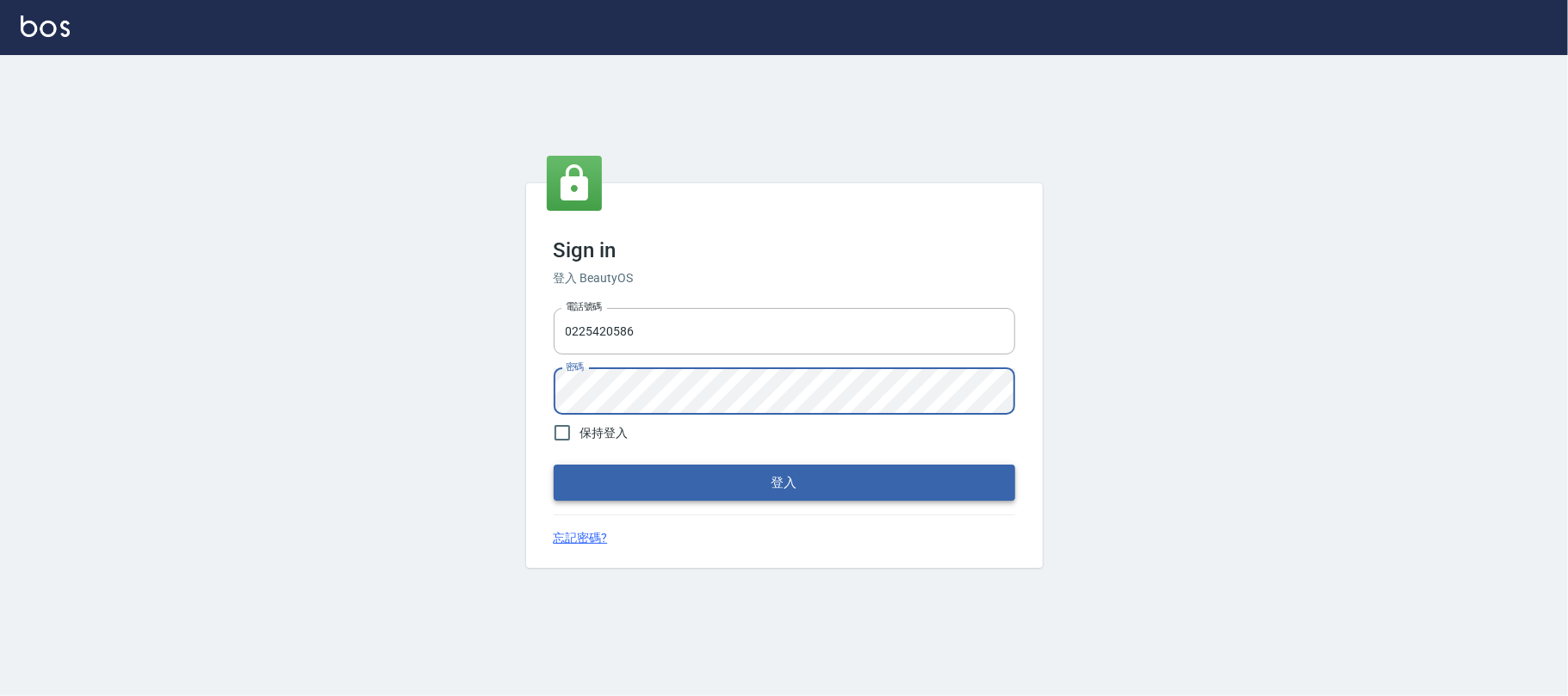
click at [724, 496] on button "登入" at bounding box center [784, 482] width 462 height 36
